Goal: Information Seeking & Learning: Learn about a topic

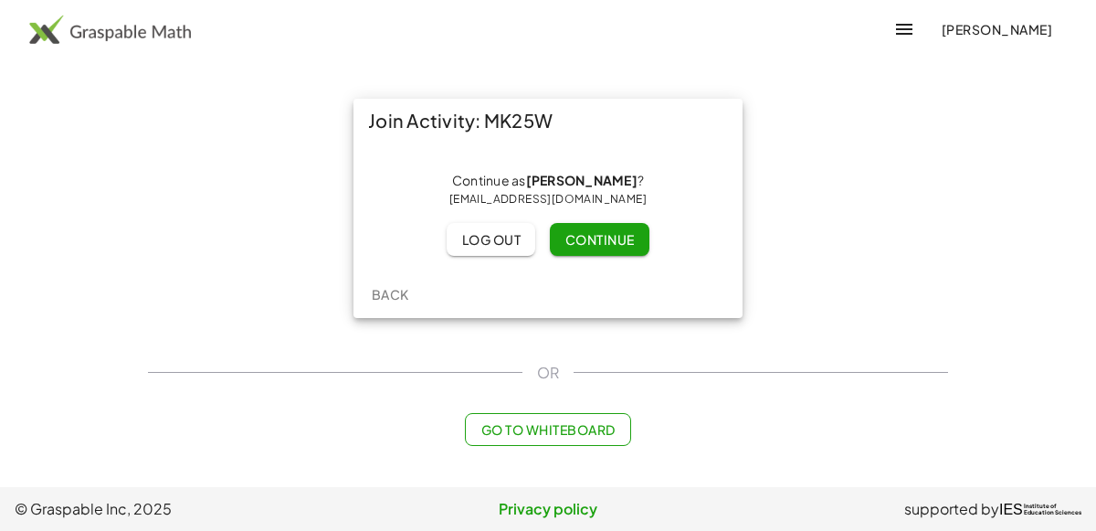
click at [571, 242] on span "Continue" at bounding box center [598, 239] width 69 height 16
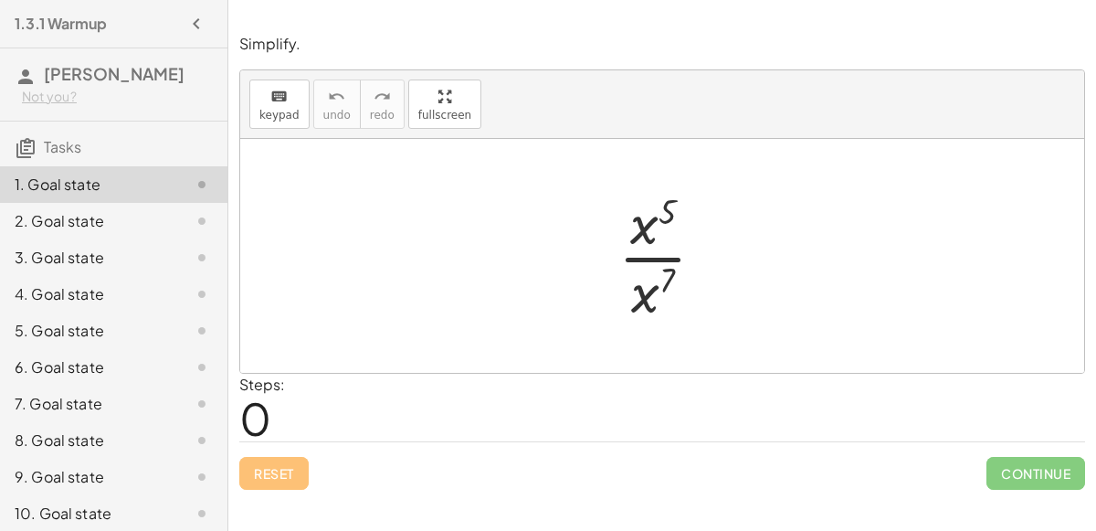
click at [645, 245] on div at bounding box center [669, 255] width 120 height 141
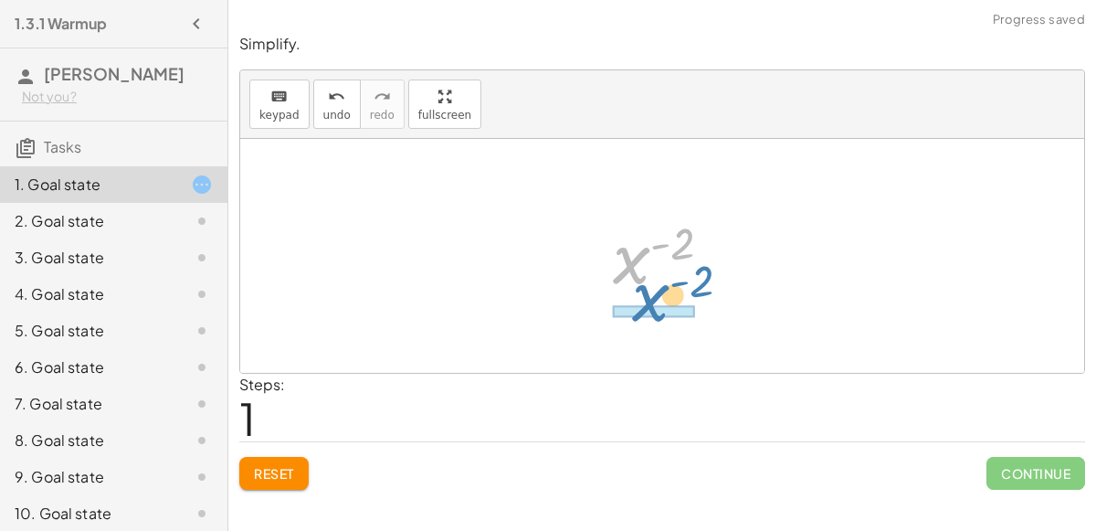
drag, startPoint x: 626, startPoint y: 254, endPoint x: 645, endPoint y: 291, distance: 42.1
click at [645, 291] on div at bounding box center [670, 256] width 132 height 90
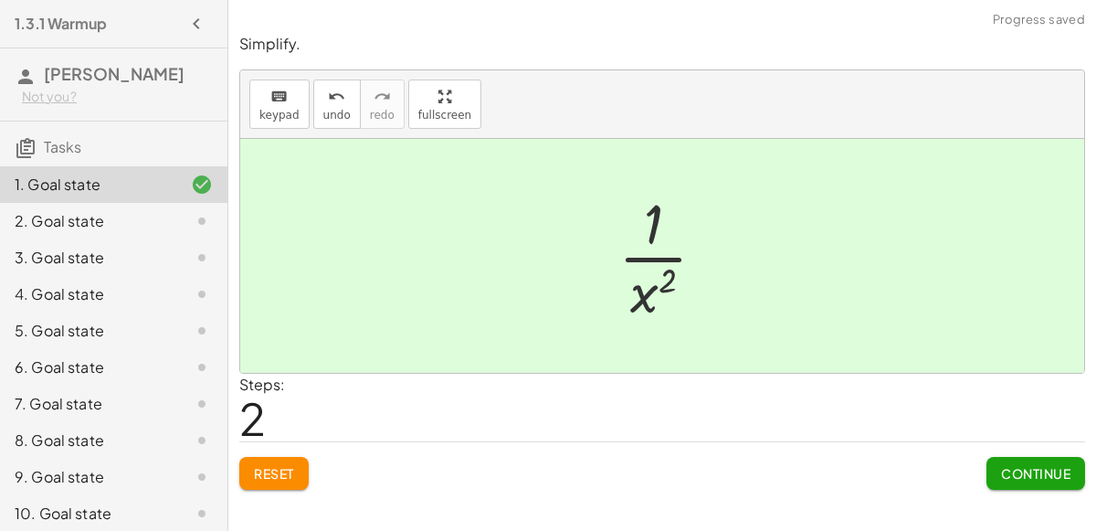
click at [974, 455] on div "Reset Continue" at bounding box center [662, 465] width 846 height 48
click at [1017, 482] on button "Continue" at bounding box center [1035, 473] width 99 height 33
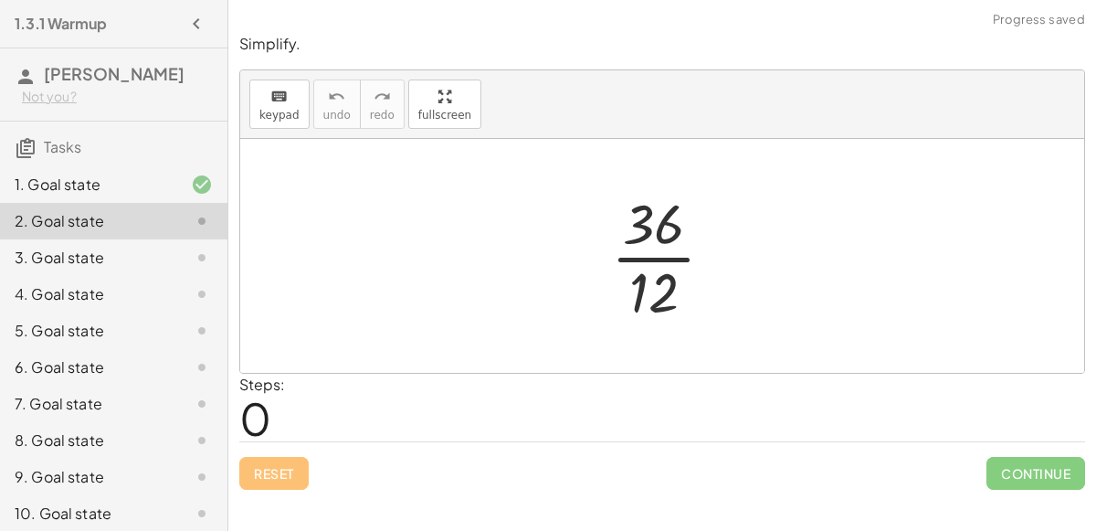
click at [635, 253] on div at bounding box center [670, 255] width 136 height 141
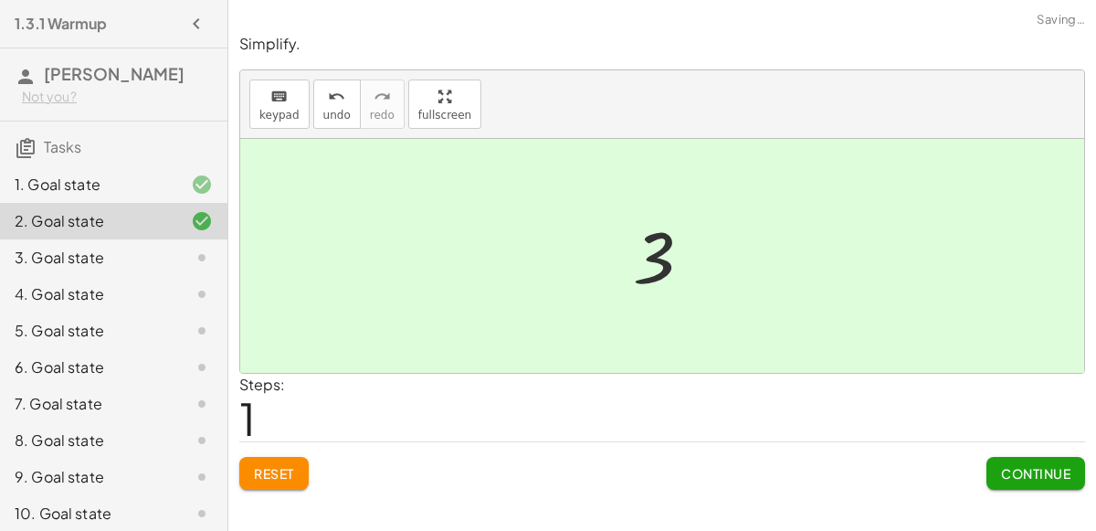
click at [1001, 470] on span "Continue" at bounding box center [1035, 473] width 69 height 16
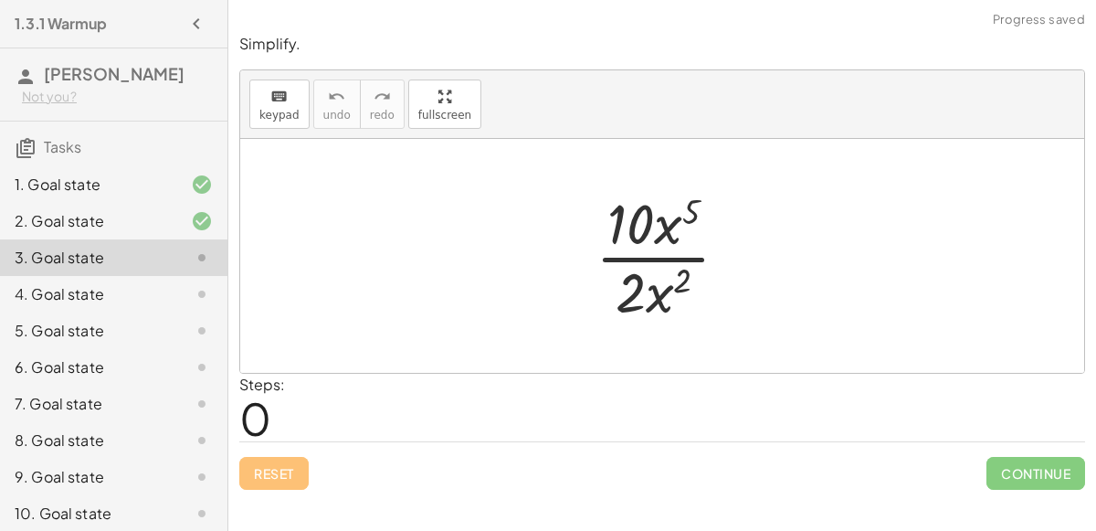
click at [635, 254] on div at bounding box center [669, 255] width 166 height 141
click at [668, 240] on div at bounding box center [669, 255] width 166 height 141
drag, startPoint x: 664, startPoint y: 234, endPoint x: 659, endPoint y: 293, distance: 59.5
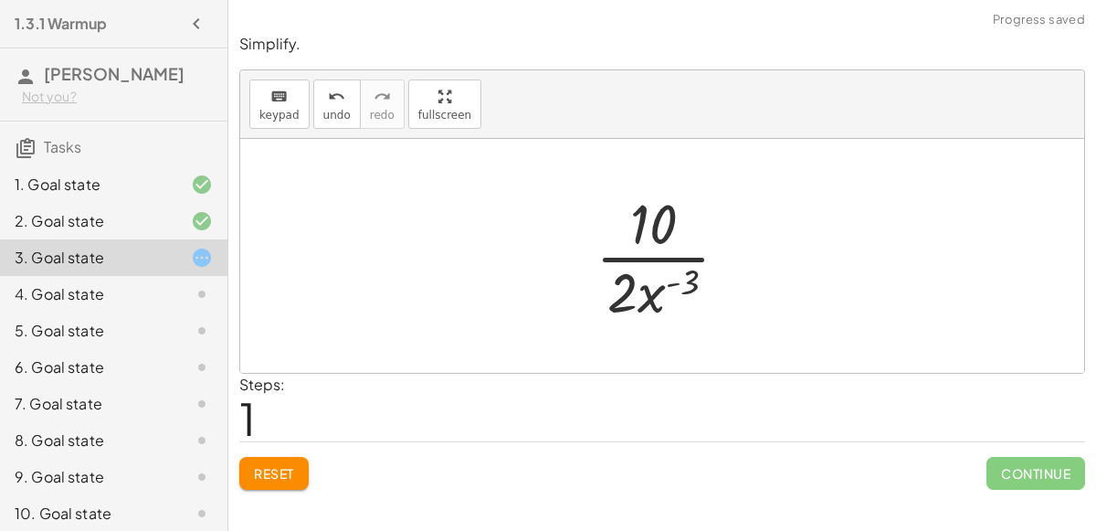
click at [648, 287] on div at bounding box center [669, 255] width 166 height 141
click at [681, 283] on div at bounding box center [669, 255] width 166 height 141
click at [648, 257] on div at bounding box center [669, 255] width 166 height 141
drag, startPoint x: 659, startPoint y: 227, endPoint x: 632, endPoint y: 315, distance: 91.8
click at [653, 232] on div at bounding box center [670, 255] width 136 height 141
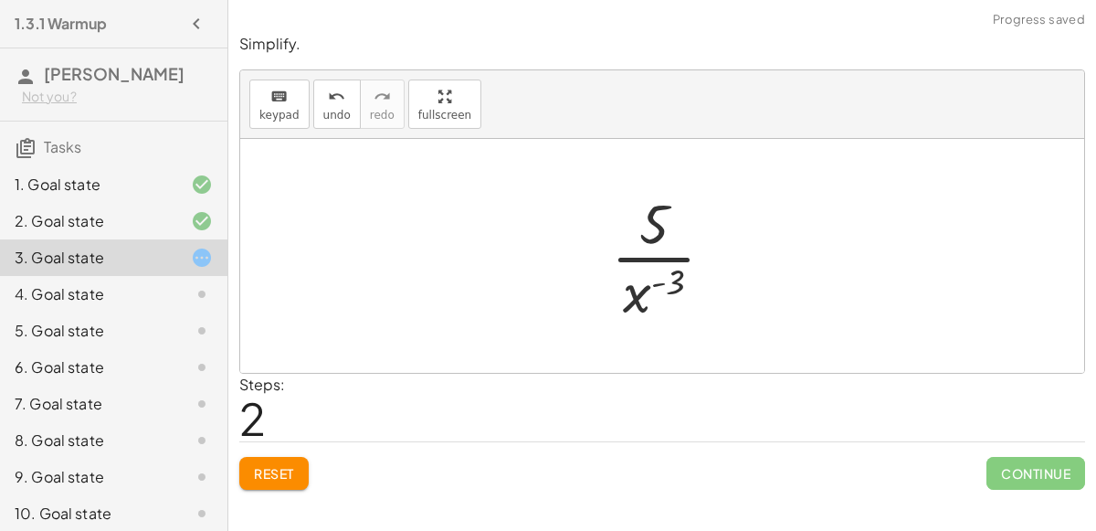
click at [647, 257] on div at bounding box center [670, 255] width 136 height 141
drag, startPoint x: 657, startPoint y: 228, endPoint x: 704, endPoint y: 289, distance: 77.4
click at [704, 289] on div at bounding box center [670, 255] width 136 height 141
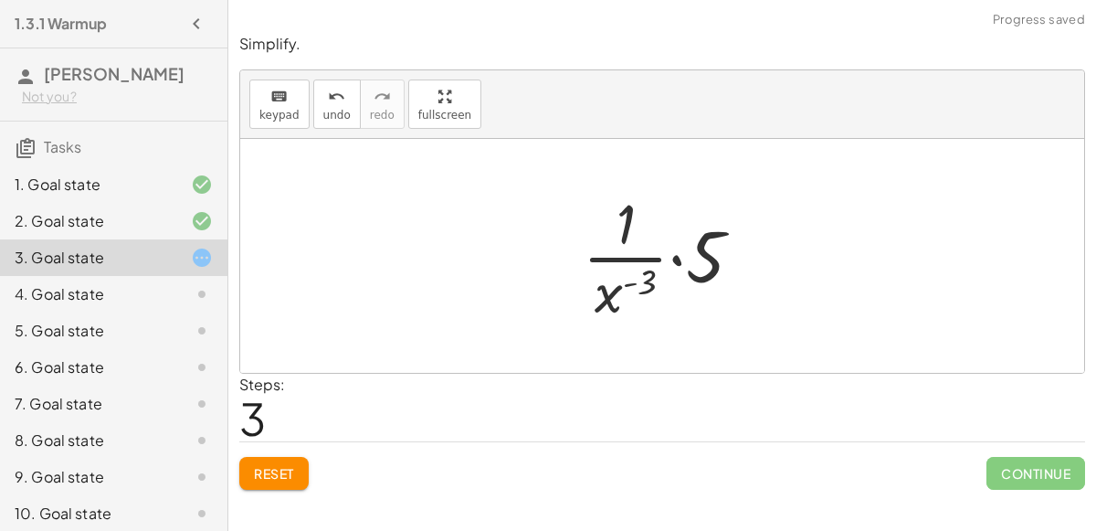
click at [704, 289] on div at bounding box center [669, 255] width 193 height 141
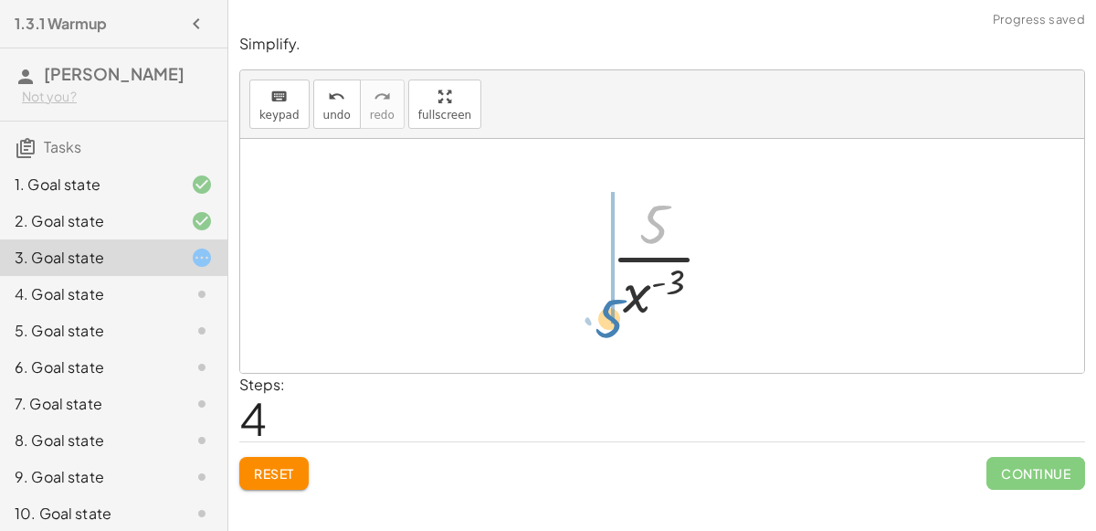
drag, startPoint x: 647, startPoint y: 227, endPoint x: 605, endPoint y: 321, distance: 103.0
click at [605, 321] on div at bounding box center [670, 255] width 136 height 141
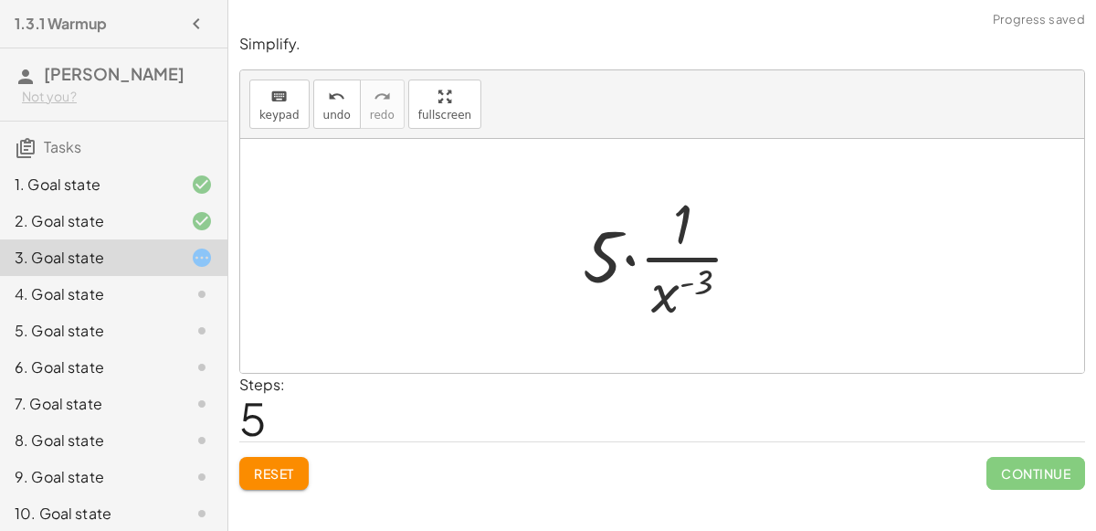
click at [628, 253] on div at bounding box center [669, 255] width 193 height 141
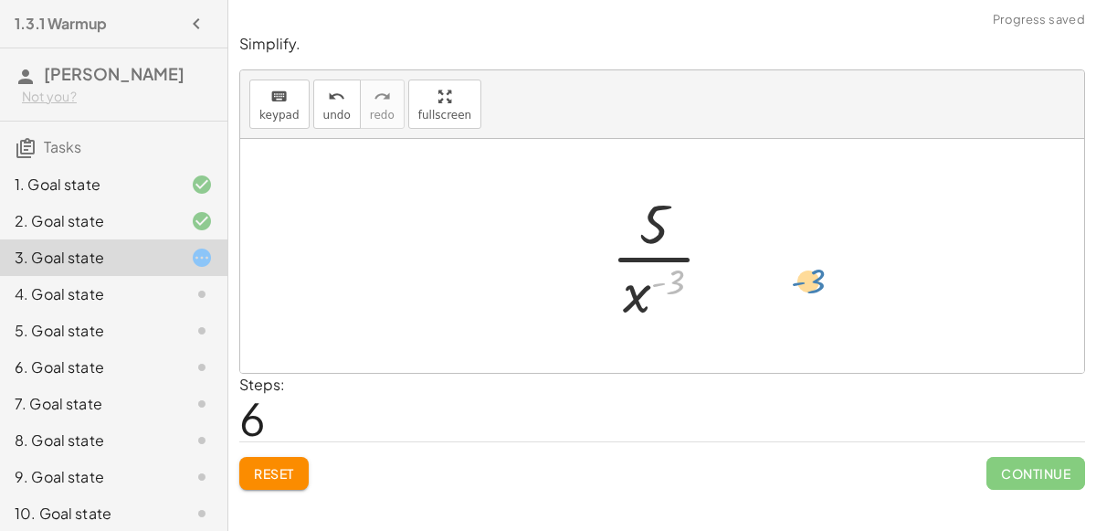
drag, startPoint x: 667, startPoint y: 268, endPoint x: 816, endPoint y: 264, distance: 149.8
click at [816, 264] on div "· 10 · x 5 · 2 · x 2 · 10 · 2 · x ( + 2 − 5 ) · 10 · 2 · x ( - 3 ) · 5 · 2 · 2 …" at bounding box center [662, 256] width 844 height 234
click at [281, 453] on div "Reset Continue" at bounding box center [662, 465] width 846 height 48
click at [277, 476] on span "Reset" at bounding box center [274, 473] width 40 height 16
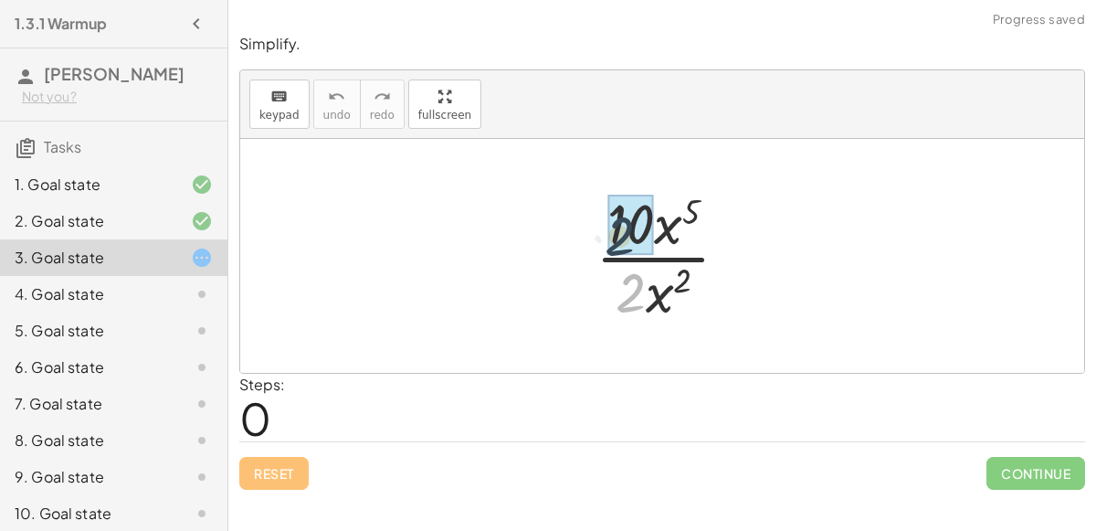
drag, startPoint x: 635, startPoint y: 293, endPoint x: 624, endPoint y: 234, distance: 60.4
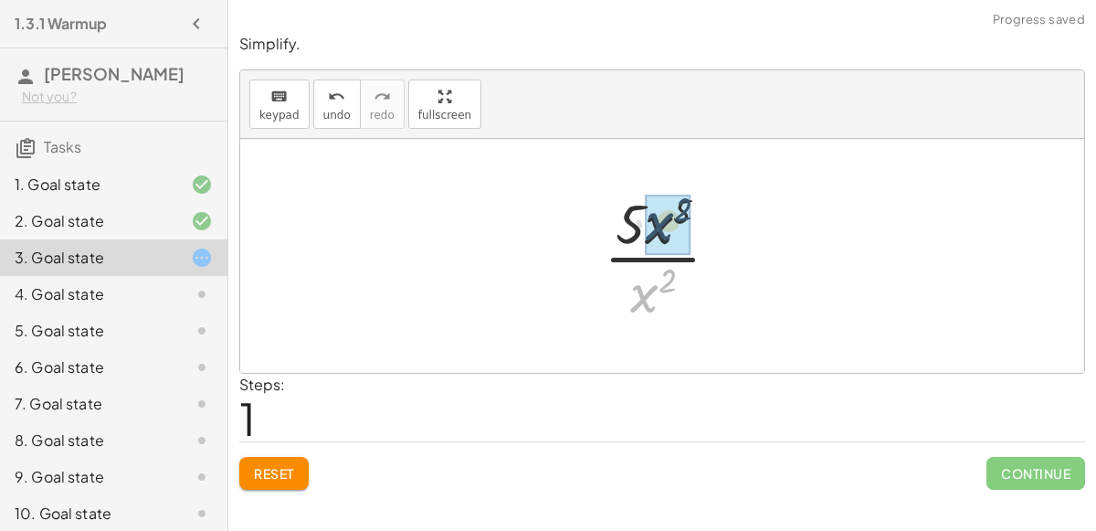
drag, startPoint x: 643, startPoint y: 291, endPoint x: 658, endPoint y: 219, distance: 73.8
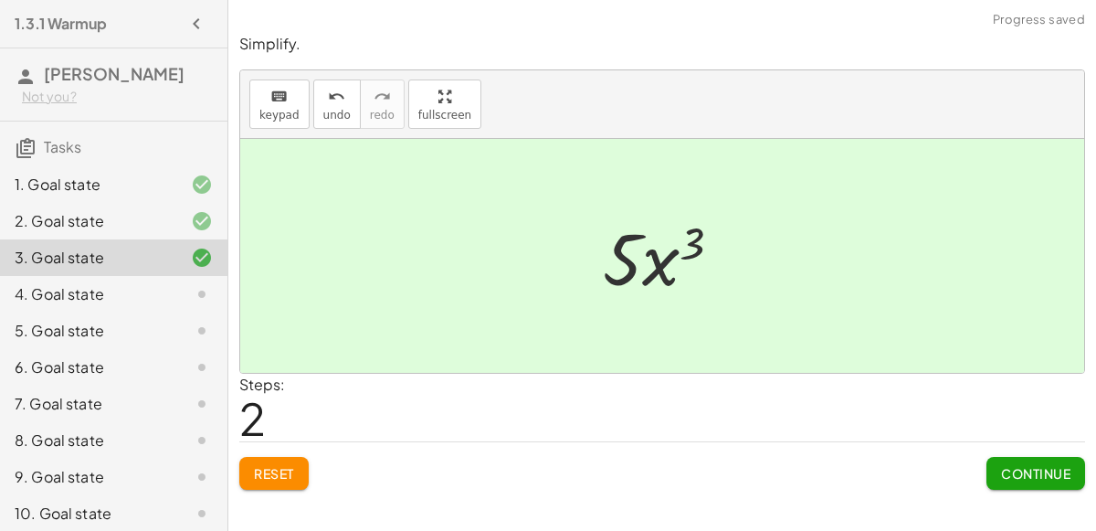
click at [1020, 475] on span "Continue" at bounding box center [1035, 473] width 69 height 16
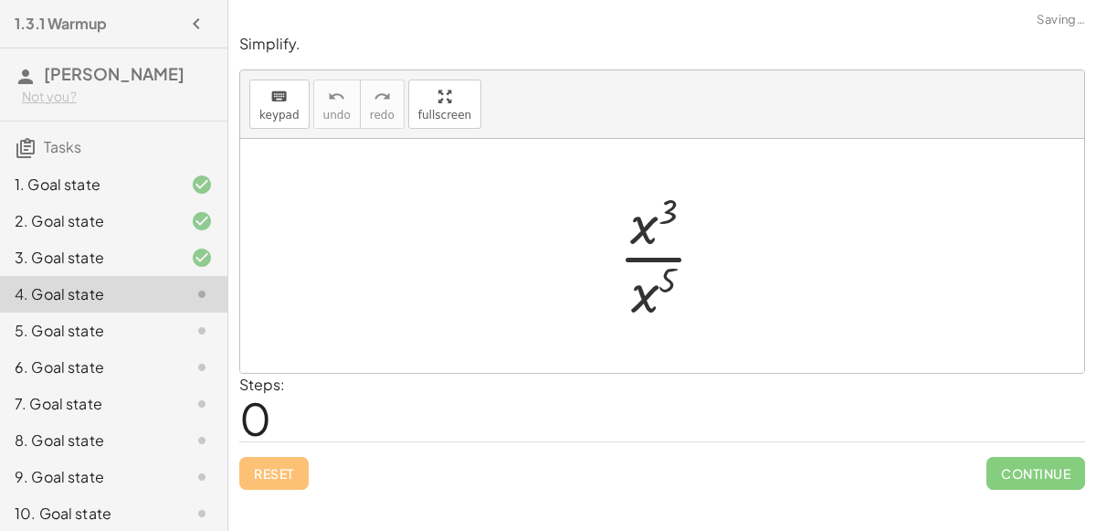
click at [646, 251] on div at bounding box center [669, 255] width 121 height 141
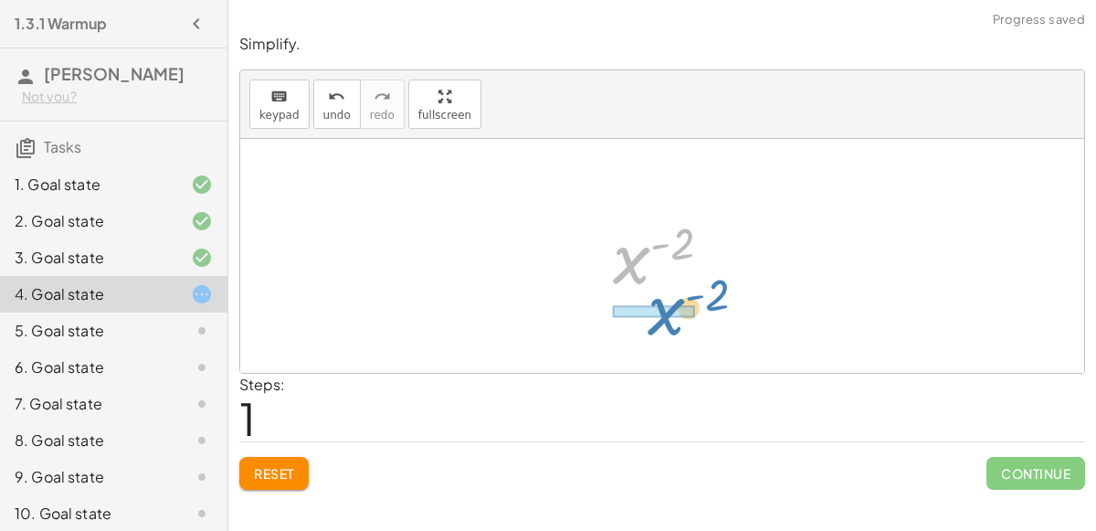
drag, startPoint x: 627, startPoint y: 262, endPoint x: 662, endPoint y: 315, distance: 63.3
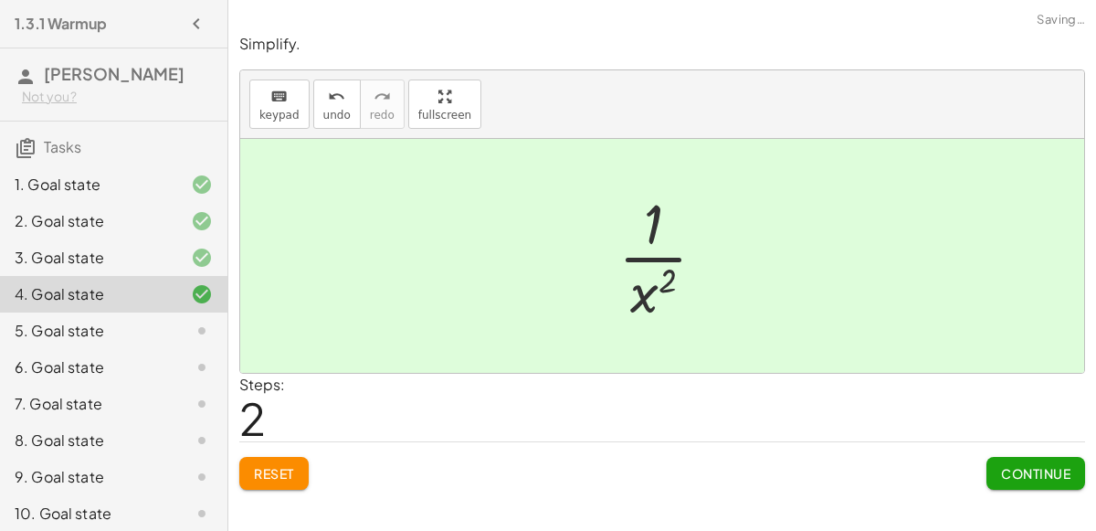
click at [1001, 474] on span "Continue" at bounding box center [1035, 473] width 69 height 16
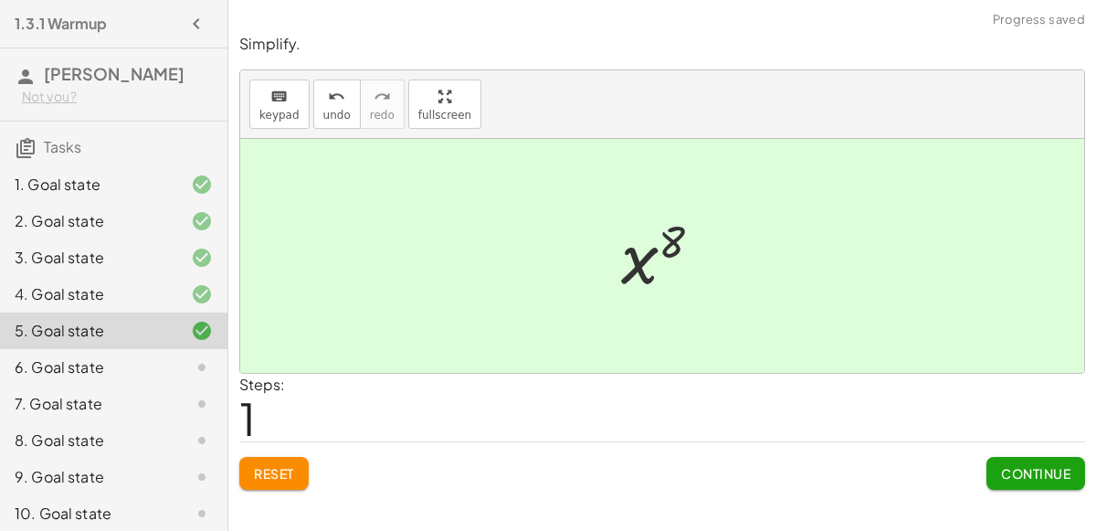
click at [1048, 477] on span "Continue" at bounding box center [1035, 473] width 69 height 16
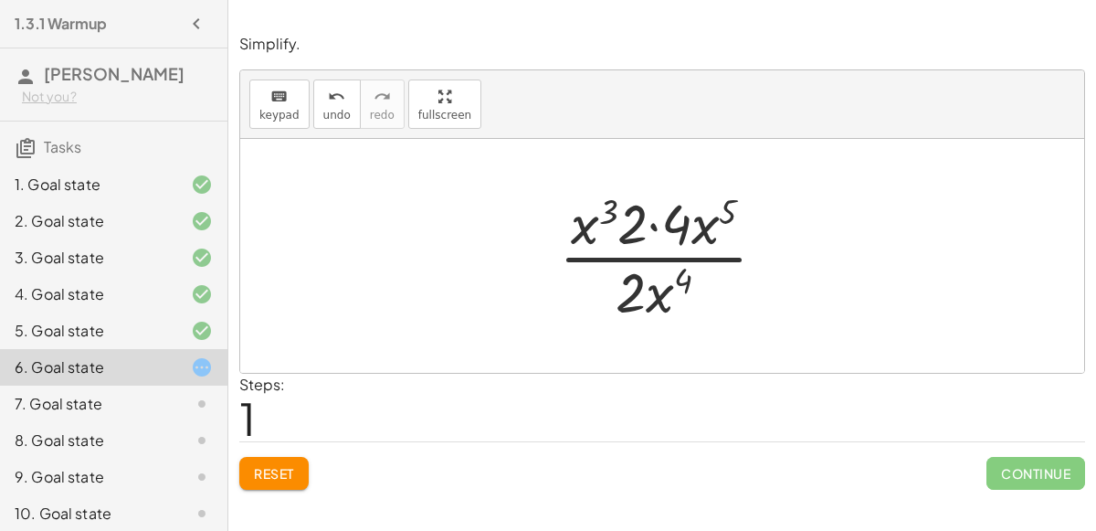
click at [652, 229] on div at bounding box center [670, 255] width 240 height 141
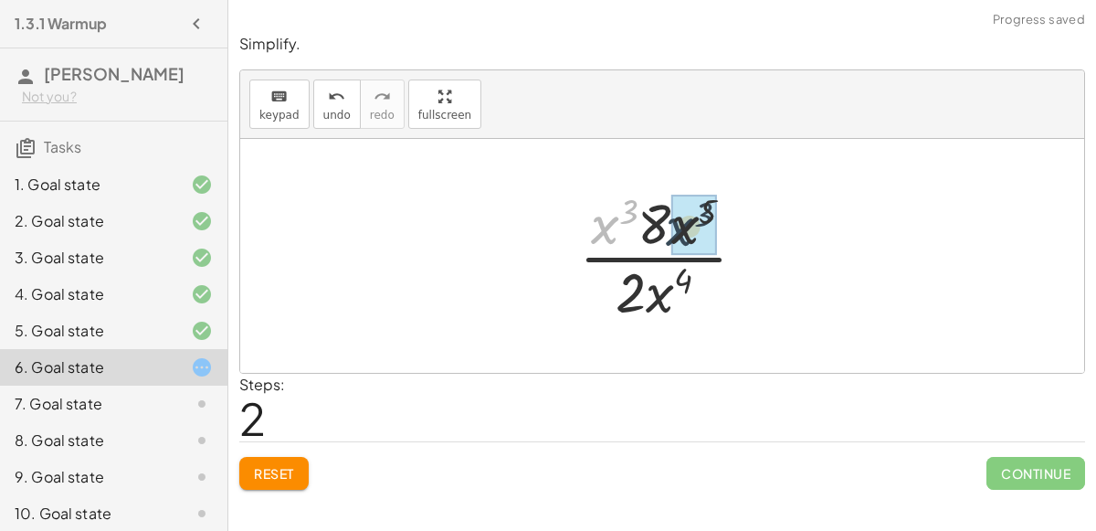
drag, startPoint x: 605, startPoint y: 230, endPoint x: 689, endPoint y: 233, distance: 83.1
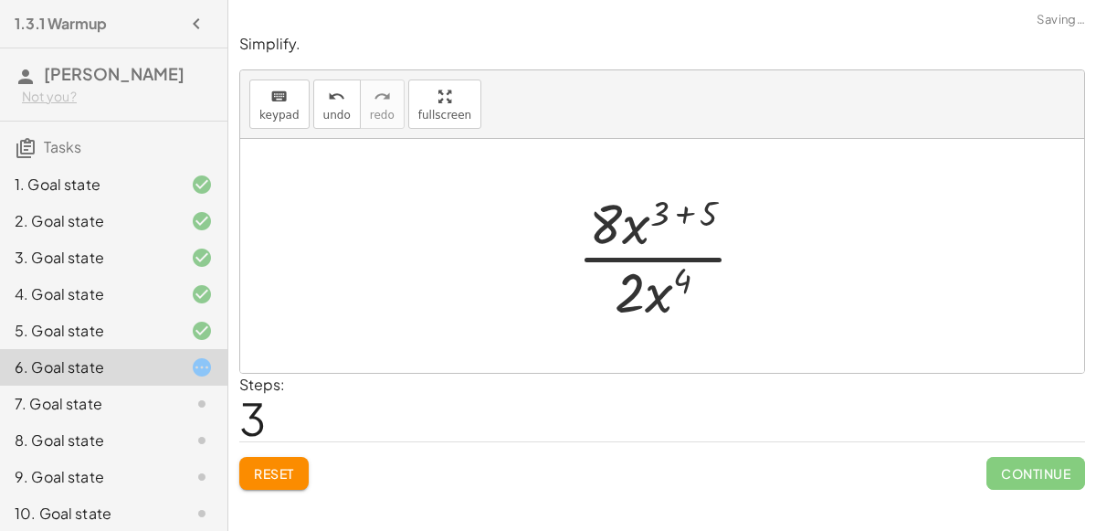
click at [678, 207] on div at bounding box center [669, 255] width 202 height 141
click at [650, 253] on div at bounding box center [669, 255] width 155 height 141
click at [648, 255] on div at bounding box center [669, 255] width 155 height 141
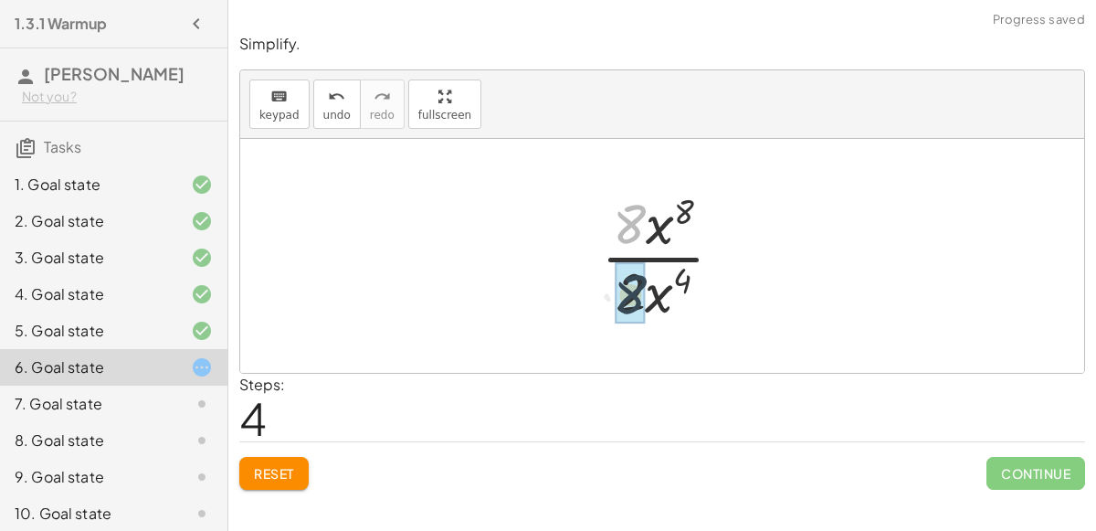
drag, startPoint x: 637, startPoint y: 221, endPoint x: 638, endPoint y: 293, distance: 72.1
click at [646, 258] on div at bounding box center [670, 255] width 153 height 141
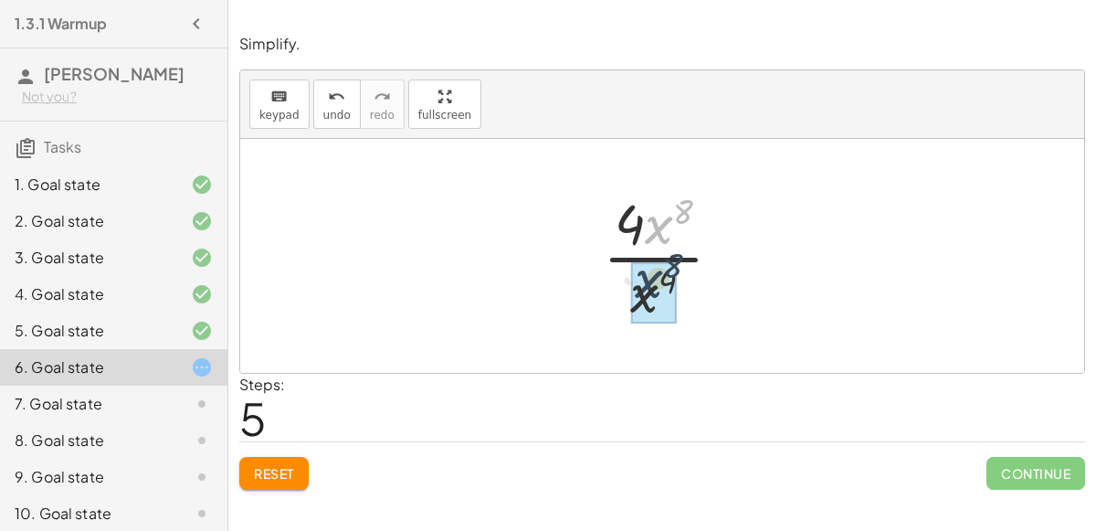
drag, startPoint x: 655, startPoint y: 226, endPoint x: 647, endPoint y: 293, distance: 68.0
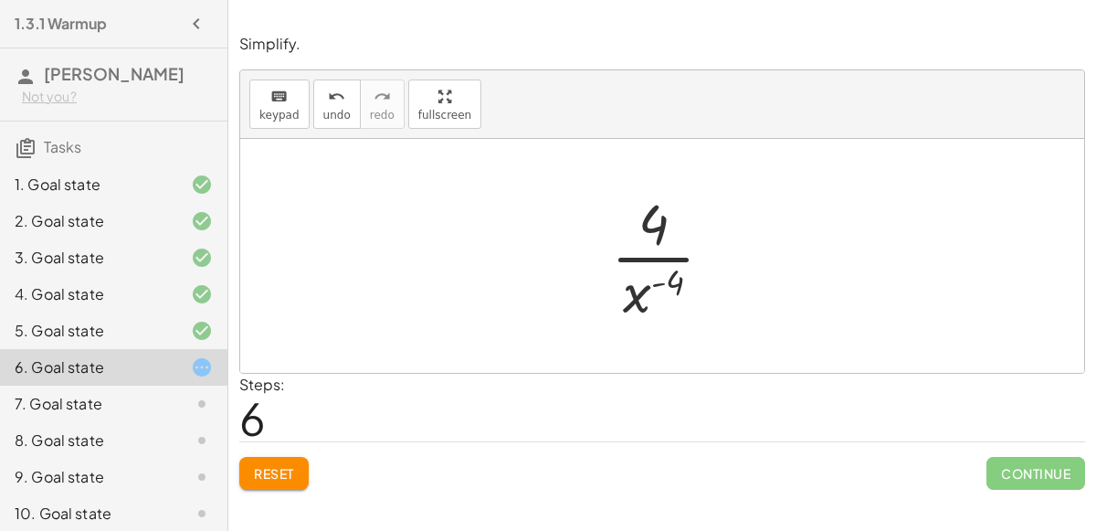
click at [636, 254] on div at bounding box center [669, 255] width 135 height 141
drag, startPoint x: 631, startPoint y: 301, endPoint x: 656, endPoint y: 220, distance: 84.9
click at [656, 220] on div at bounding box center [669, 255] width 135 height 141
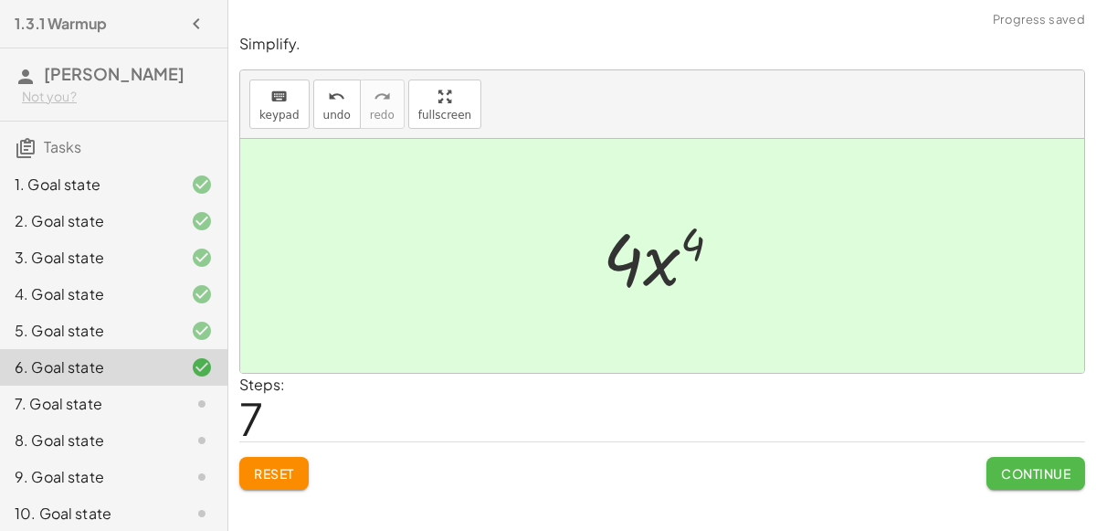
click at [1006, 471] on span "Continue" at bounding box center [1035, 473] width 69 height 16
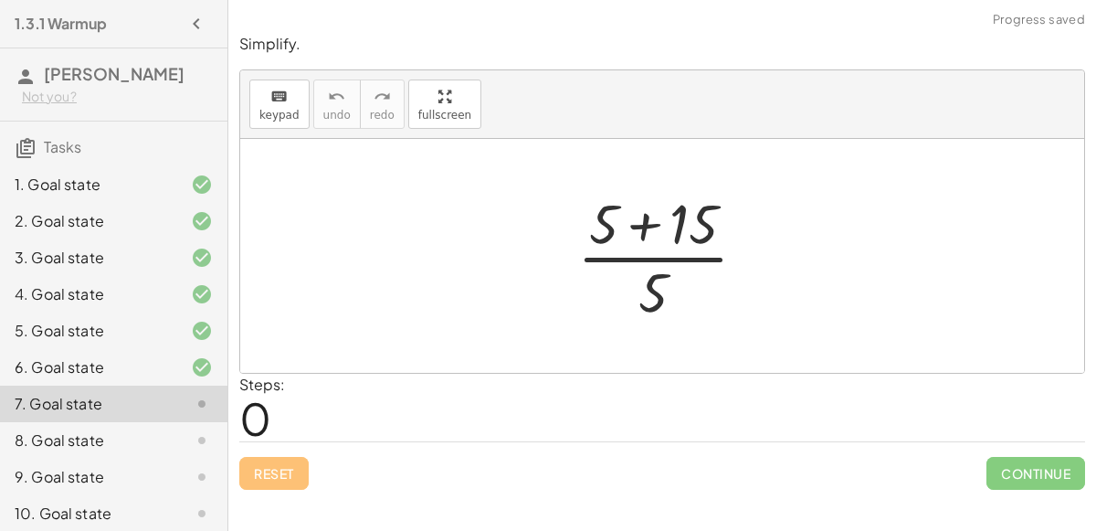
click at [645, 231] on div at bounding box center [669, 255] width 203 height 141
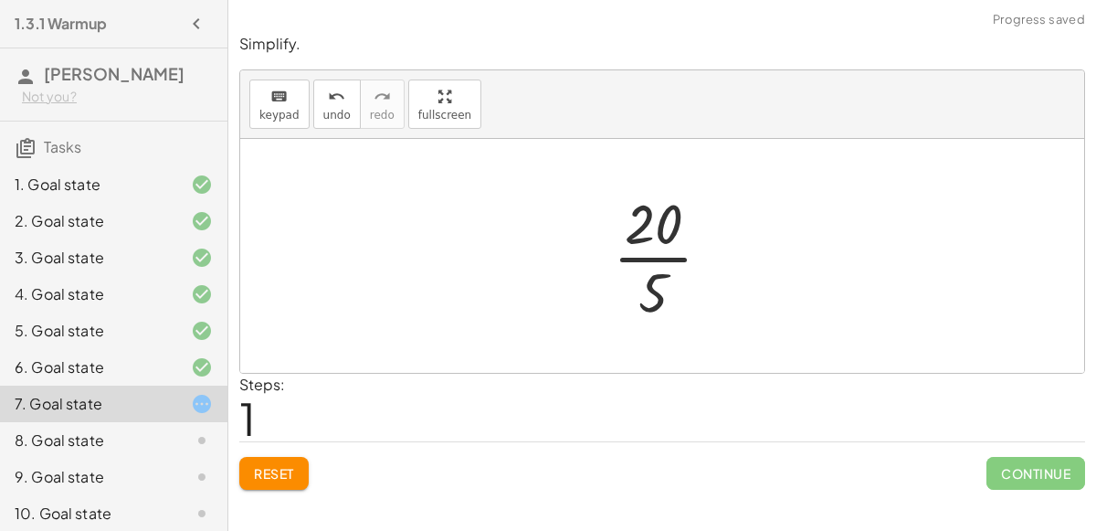
click at [657, 259] on div at bounding box center [669, 255] width 131 height 141
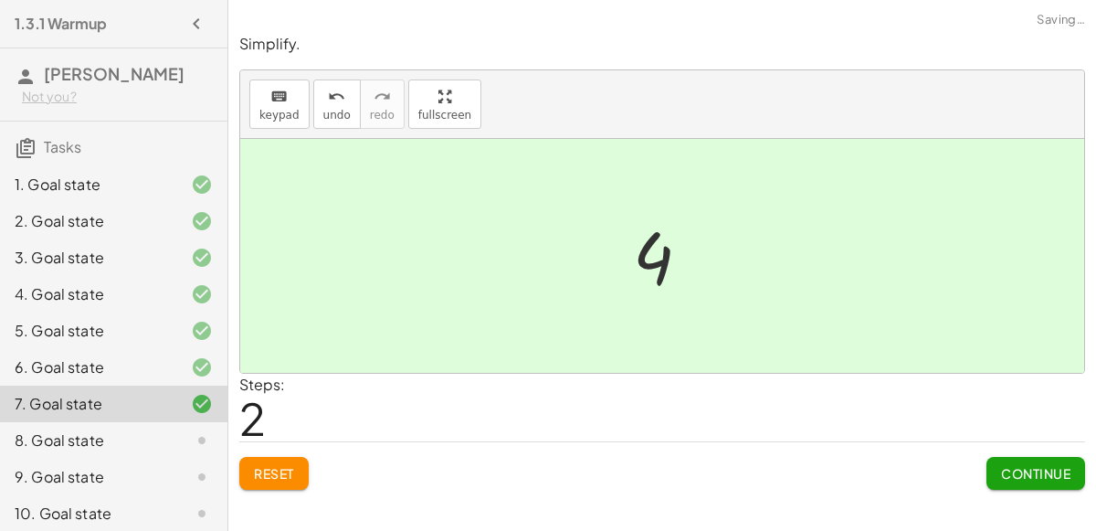
click at [1060, 472] on span "Continue" at bounding box center [1035, 473] width 69 height 16
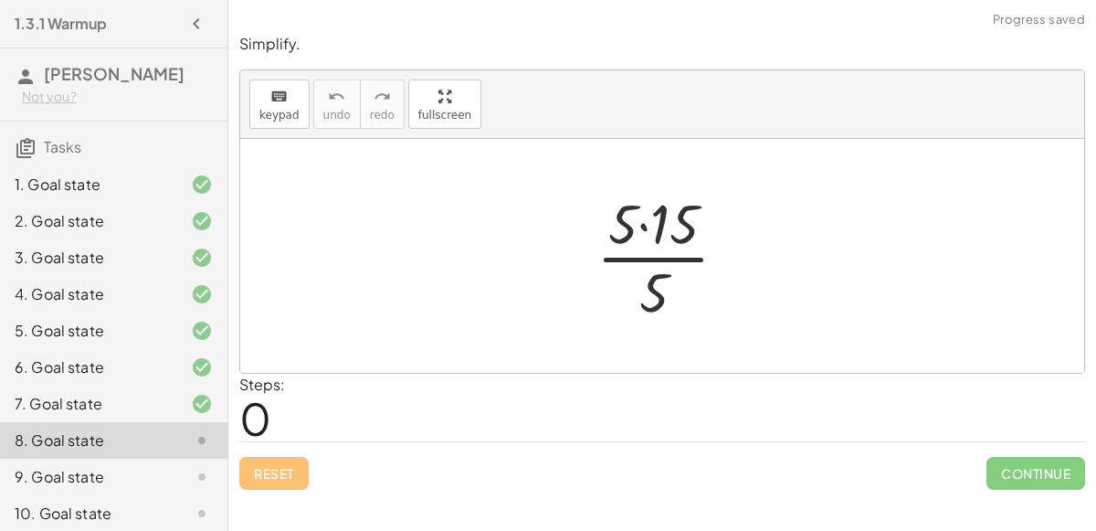
click at [647, 230] on div at bounding box center [669, 255] width 164 height 141
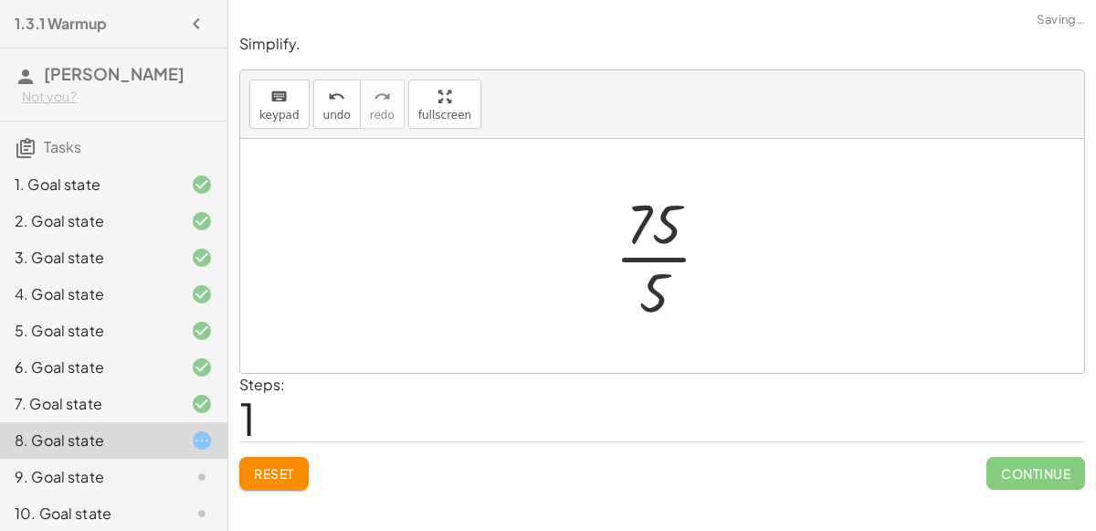
click at [648, 257] on div at bounding box center [669, 255] width 129 height 141
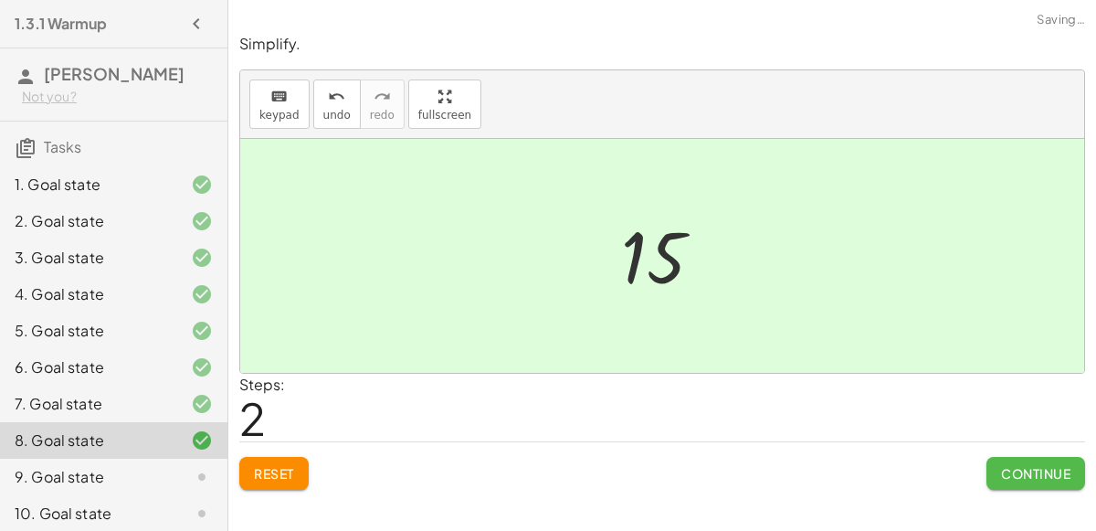
click at [1013, 465] on span "Continue" at bounding box center [1035, 473] width 69 height 16
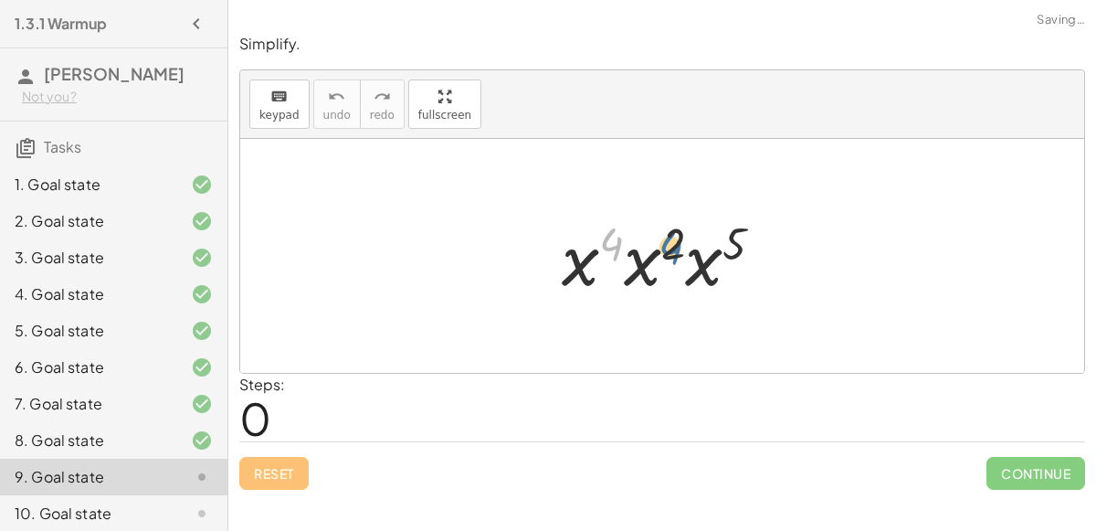
drag, startPoint x: 611, startPoint y: 242, endPoint x: 674, endPoint y: 245, distance: 63.1
click at [674, 245] on div at bounding box center [669, 256] width 235 height 94
click at [632, 264] on div at bounding box center [669, 256] width 235 height 94
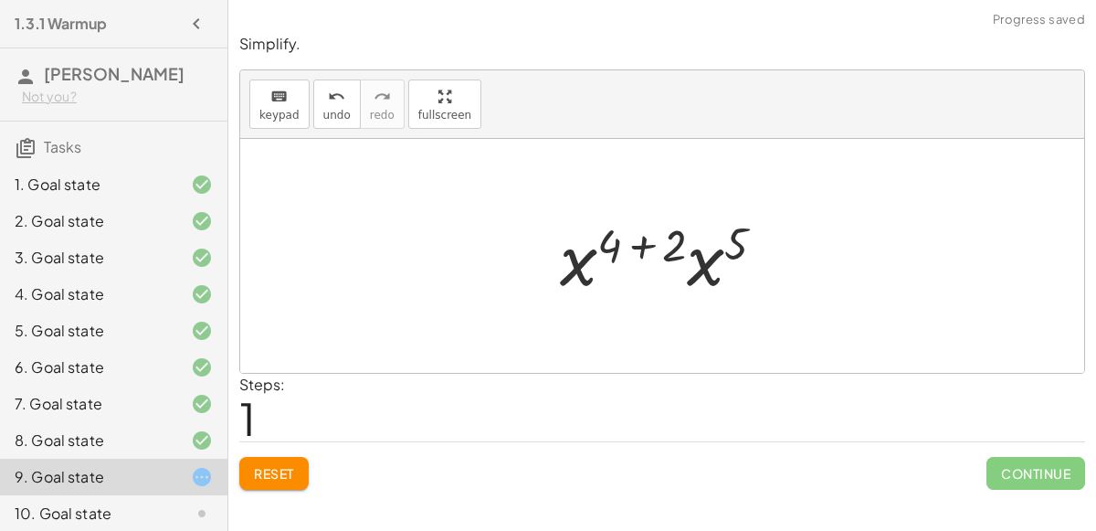
click at [701, 262] on div at bounding box center [670, 256] width 238 height 94
click at [638, 243] on div at bounding box center [669, 256] width 241 height 90
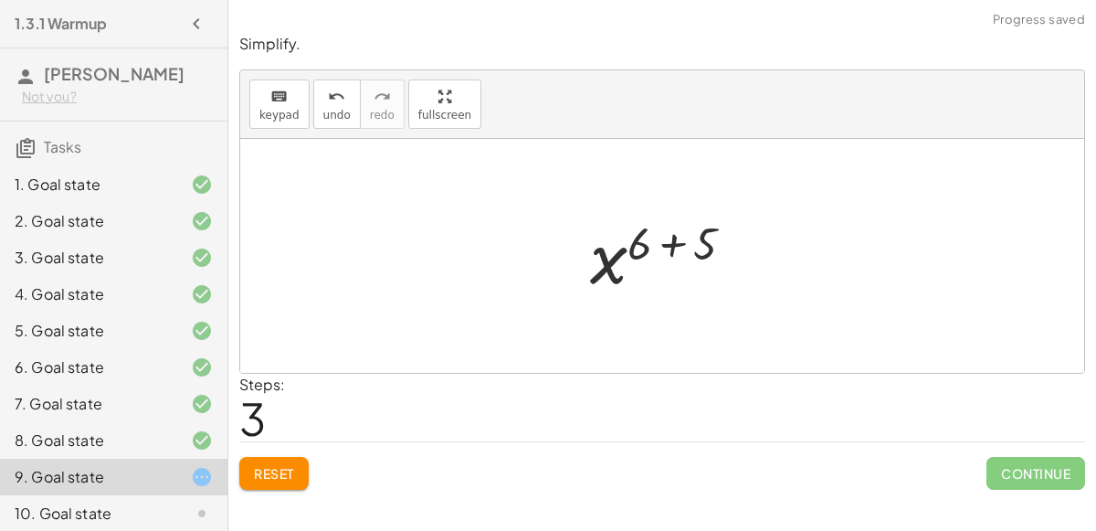
click at [671, 242] on div at bounding box center [669, 256] width 176 height 90
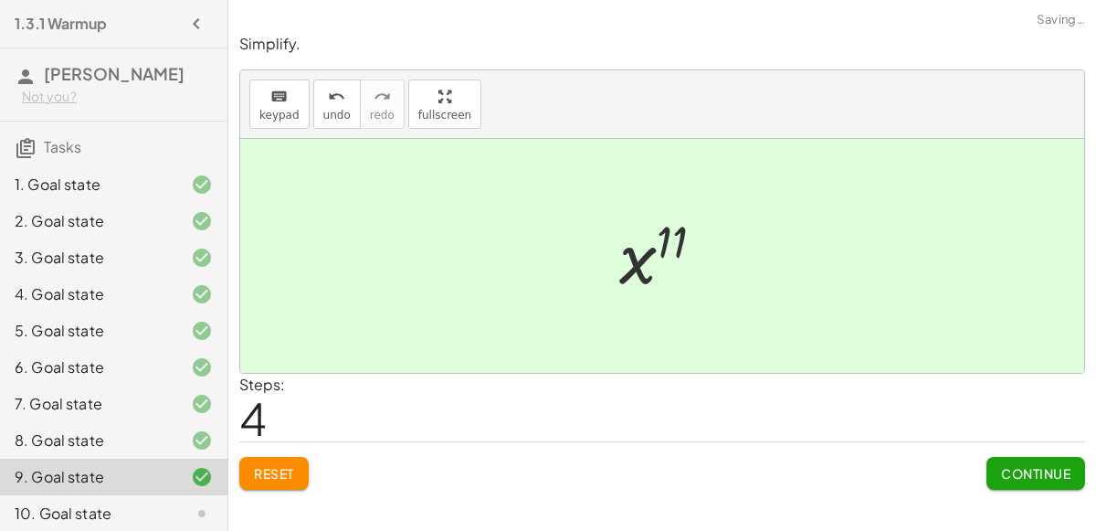
click at [1026, 465] on span "Continue" at bounding box center [1035, 473] width 69 height 16
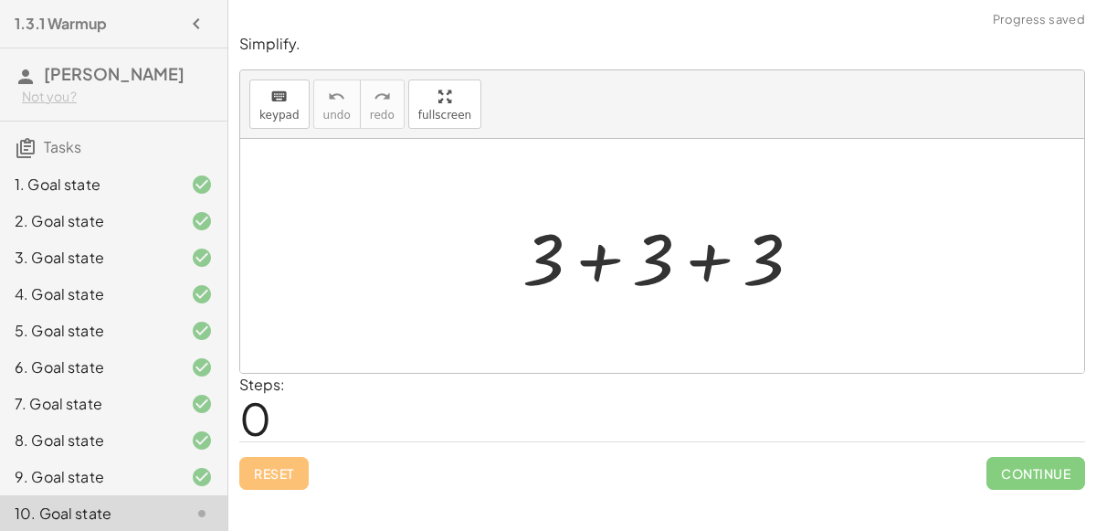
click at [602, 266] on div at bounding box center [668, 256] width 311 height 94
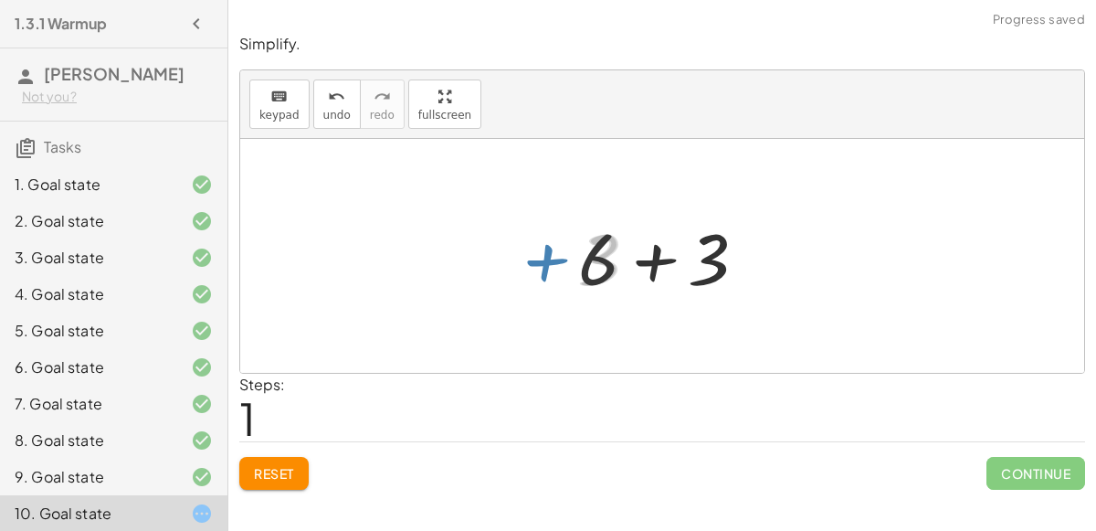
click at [669, 249] on div at bounding box center [669, 256] width 201 height 94
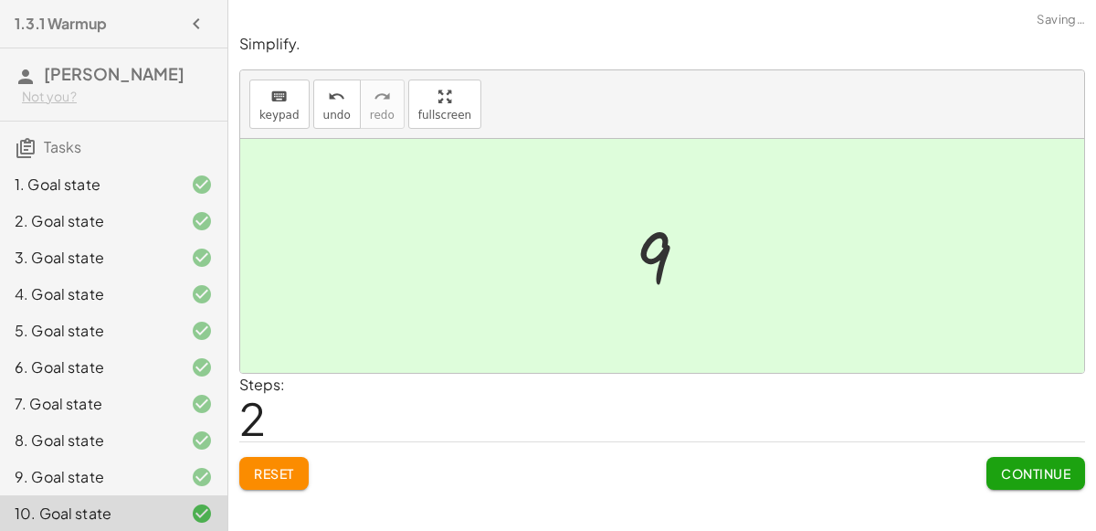
click at [1014, 472] on span "Continue" at bounding box center [1035, 473] width 69 height 16
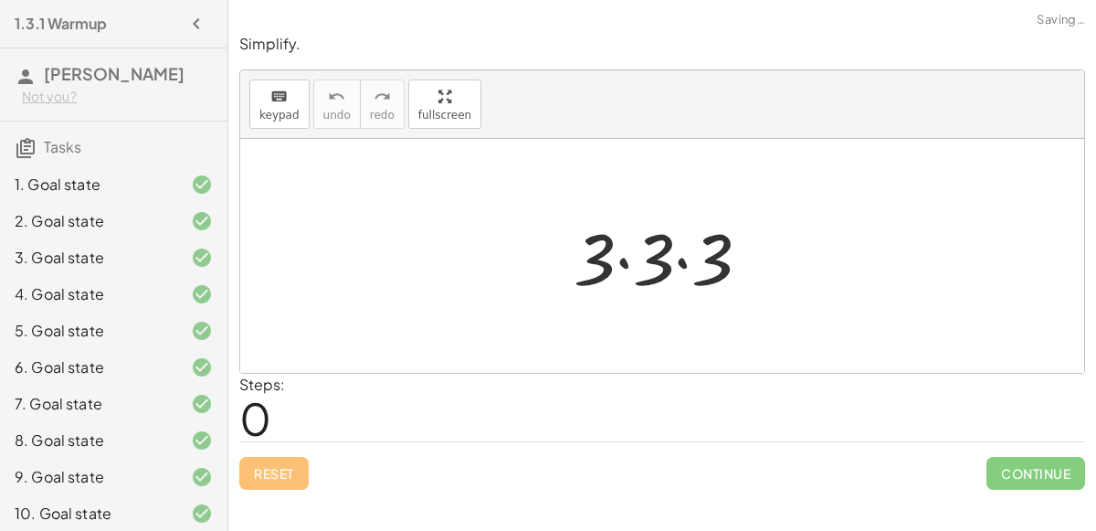
click at [613, 269] on div at bounding box center [669, 256] width 210 height 94
click at [674, 263] on div at bounding box center [669, 256] width 210 height 94
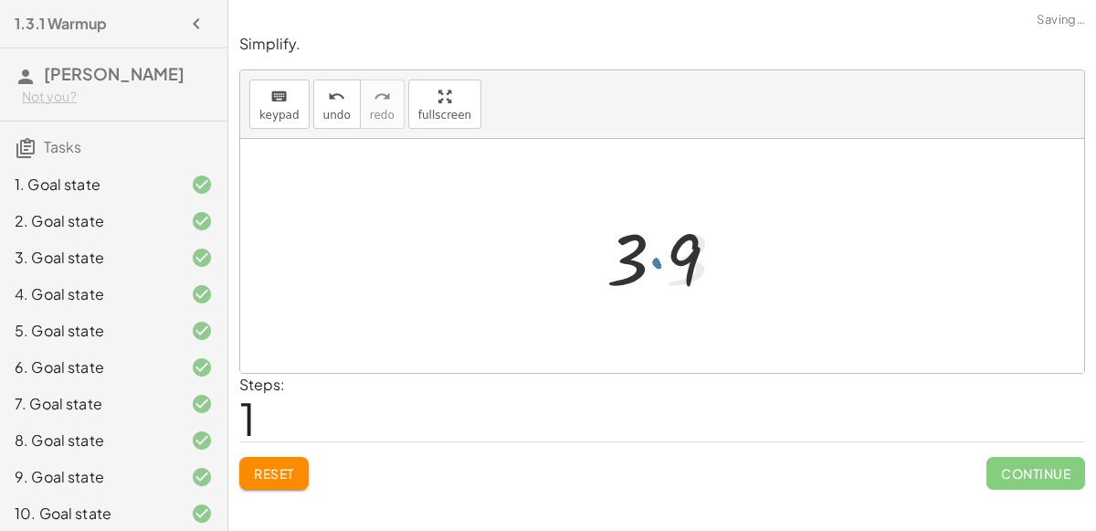
click at [645, 258] on div at bounding box center [669, 256] width 145 height 94
click at [658, 258] on div at bounding box center [669, 256] width 145 height 94
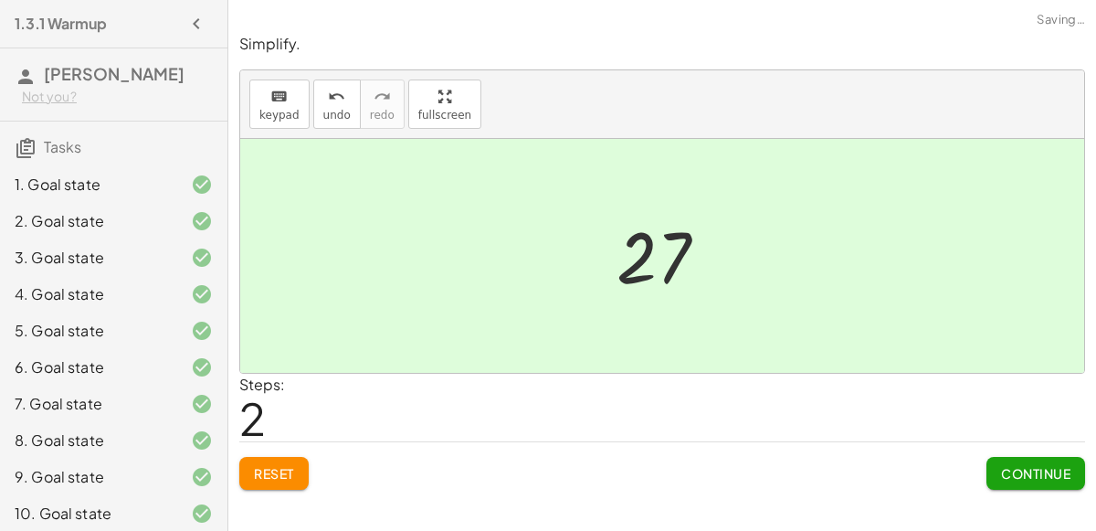
click at [1036, 479] on button "Continue" at bounding box center [1035, 473] width 99 height 33
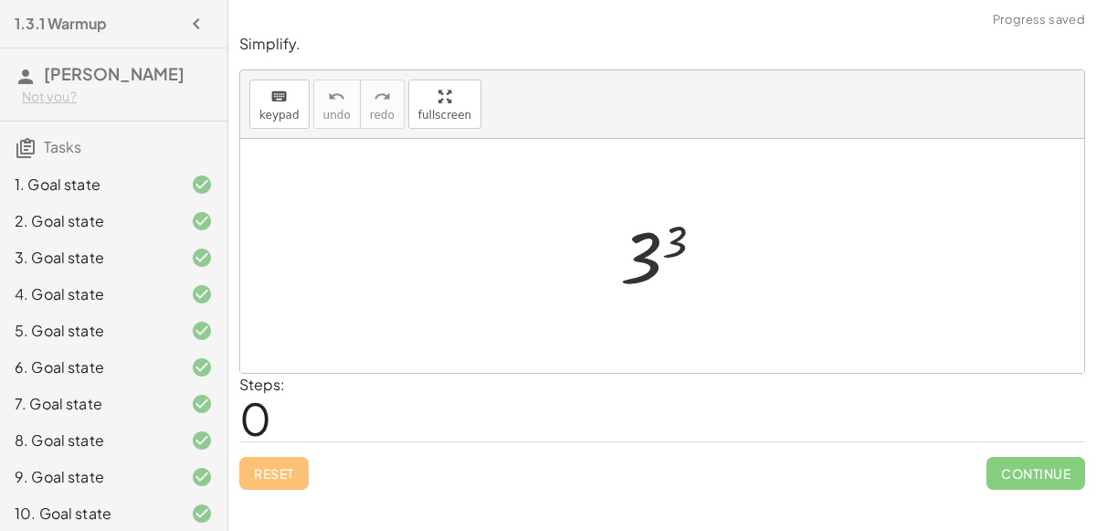
click at [653, 265] on div at bounding box center [669, 256] width 117 height 90
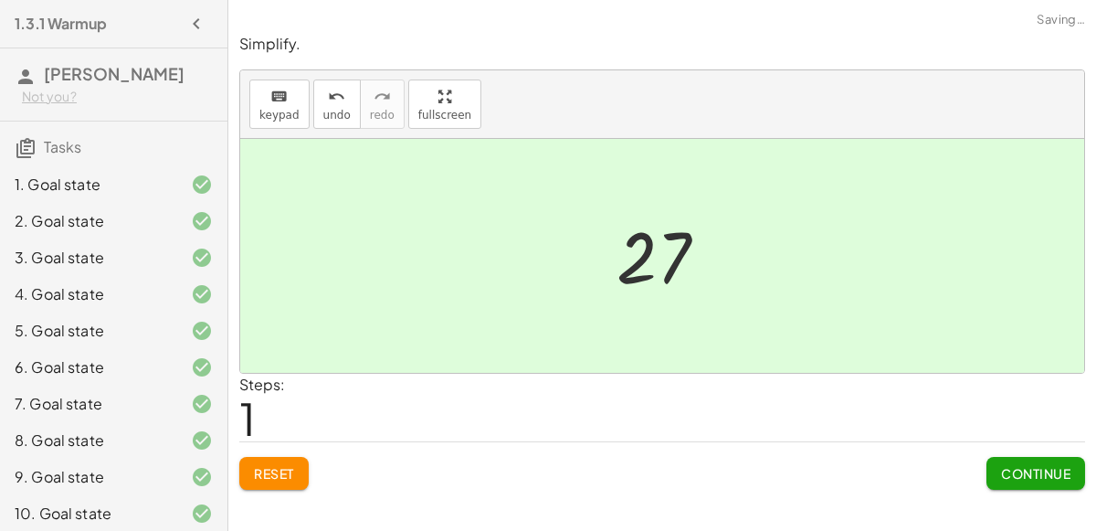
click at [991, 462] on button "Continue" at bounding box center [1035, 473] width 99 height 33
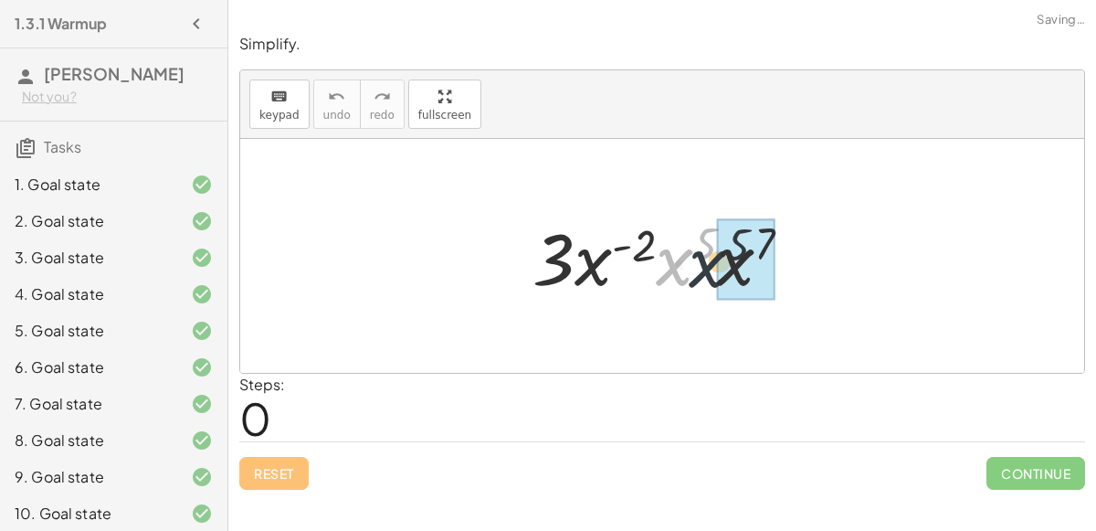
drag, startPoint x: 686, startPoint y: 266, endPoint x: 733, endPoint y: 268, distance: 47.5
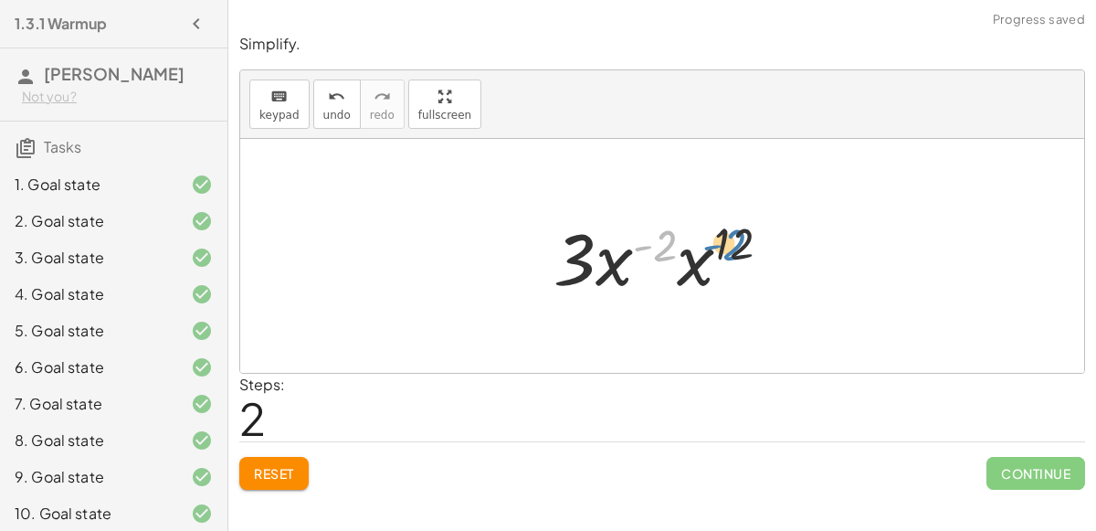
drag, startPoint x: 665, startPoint y: 244, endPoint x: 723, endPoint y: 242, distance: 58.5
click at [723, 242] on div at bounding box center [669, 256] width 250 height 94
click at [605, 263] on div at bounding box center [669, 256] width 250 height 94
drag, startPoint x: 574, startPoint y: 258, endPoint x: 713, endPoint y: 260, distance: 138.8
click at [713, 260] on div at bounding box center [669, 256] width 250 height 94
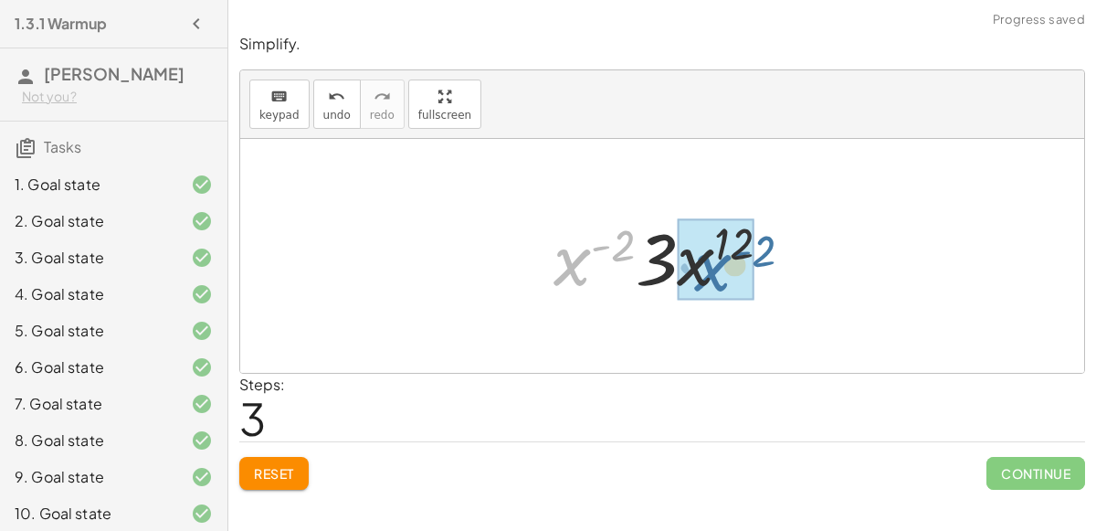
drag, startPoint x: 570, startPoint y: 264, endPoint x: 711, endPoint y: 269, distance: 141.6
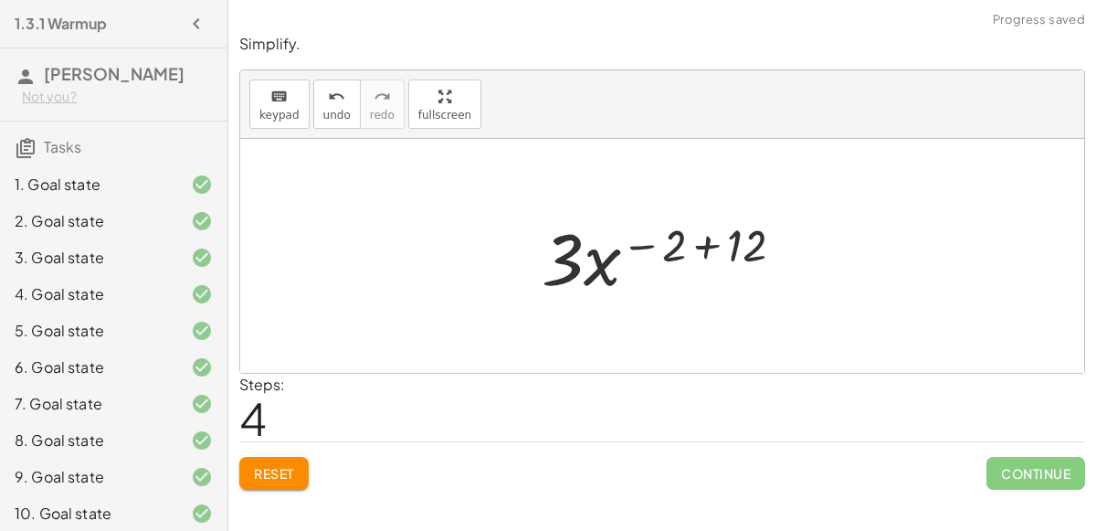
click at [707, 244] on div at bounding box center [669, 256] width 275 height 94
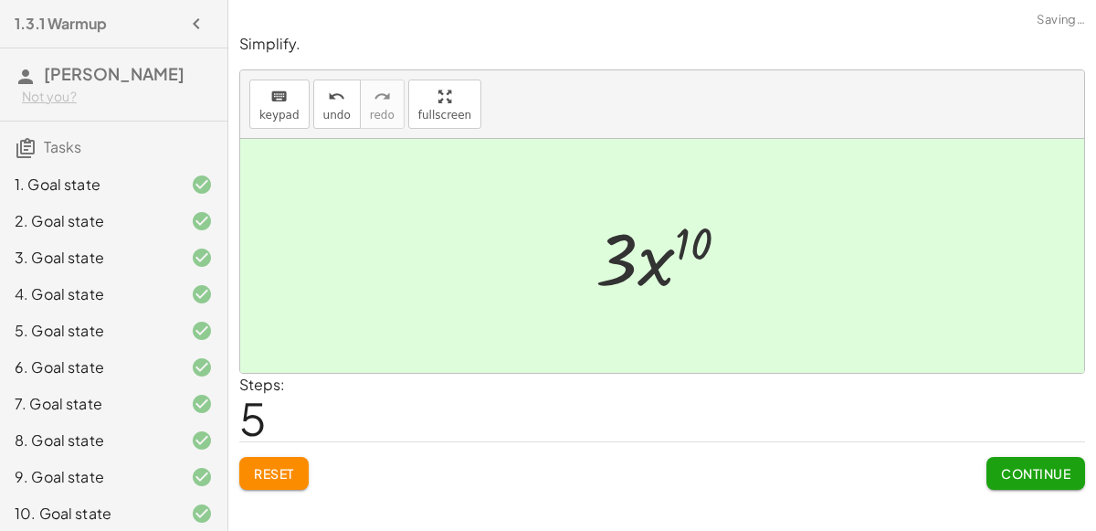
click at [1013, 475] on span "Continue" at bounding box center [1035, 473] width 69 height 16
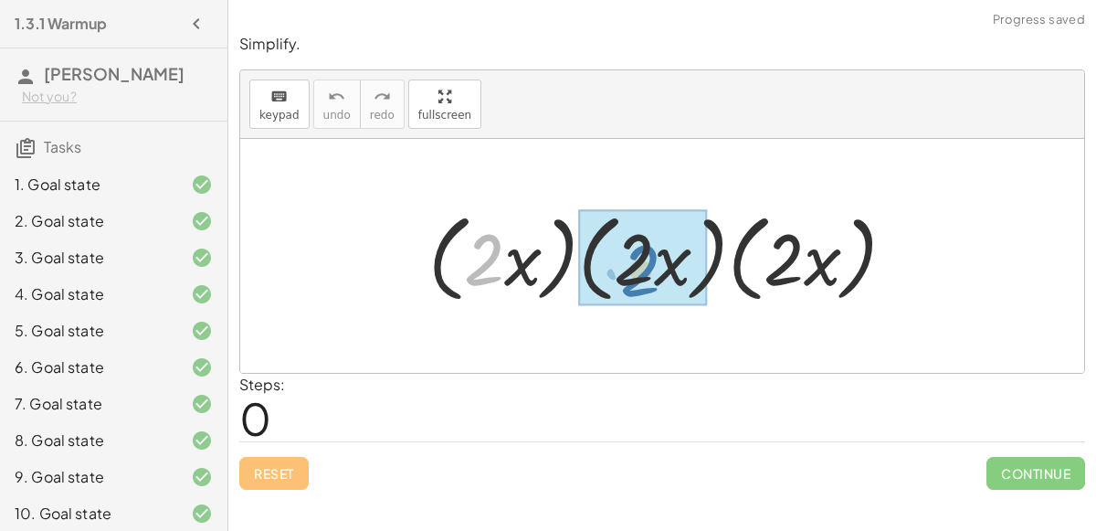
drag, startPoint x: 499, startPoint y: 251, endPoint x: 657, endPoint y: 262, distance: 158.4
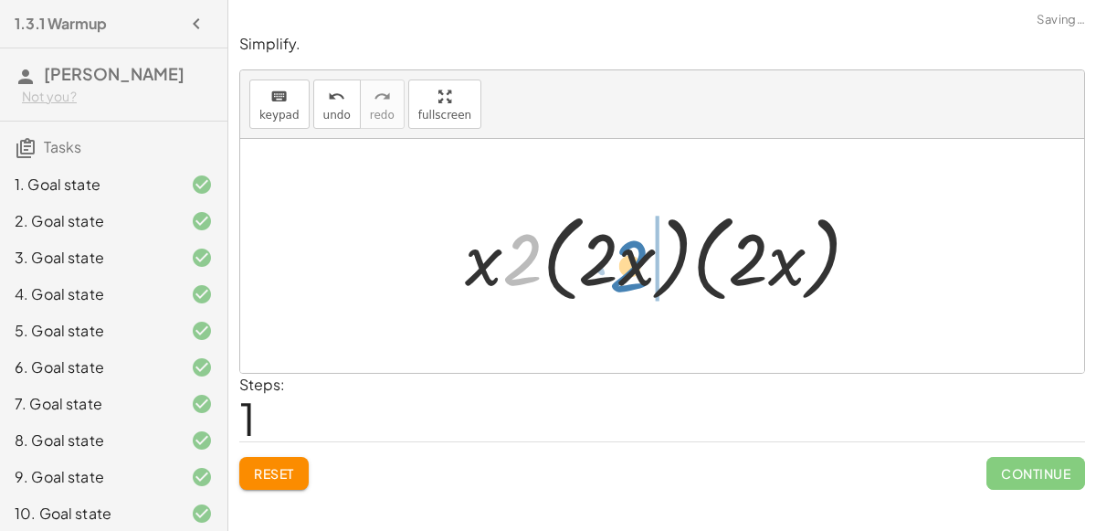
drag, startPoint x: 508, startPoint y: 268, endPoint x: 626, endPoint y: 279, distance: 119.1
click at [626, 279] on div at bounding box center [669, 256] width 427 height 105
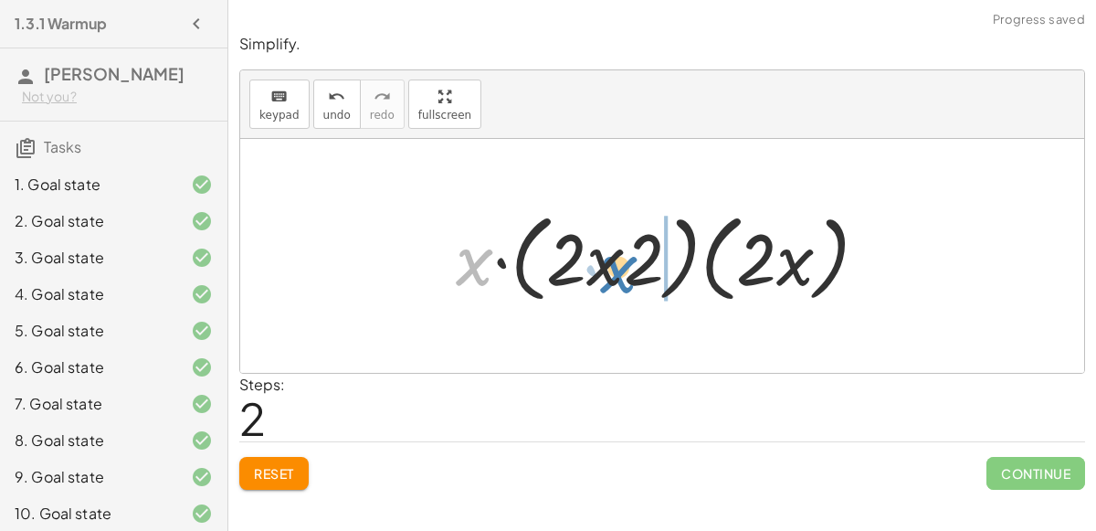
drag, startPoint x: 479, startPoint y: 267, endPoint x: 623, endPoint y: 273, distance: 144.4
click at [623, 273] on div at bounding box center [669, 256] width 445 height 105
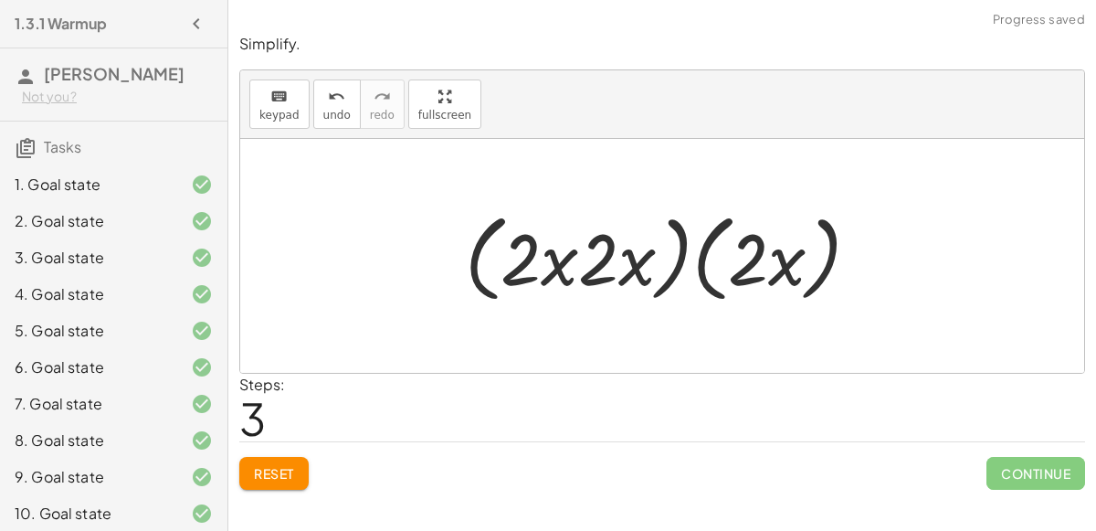
click at [583, 266] on div at bounding box center [669, 256] width 427 height 105
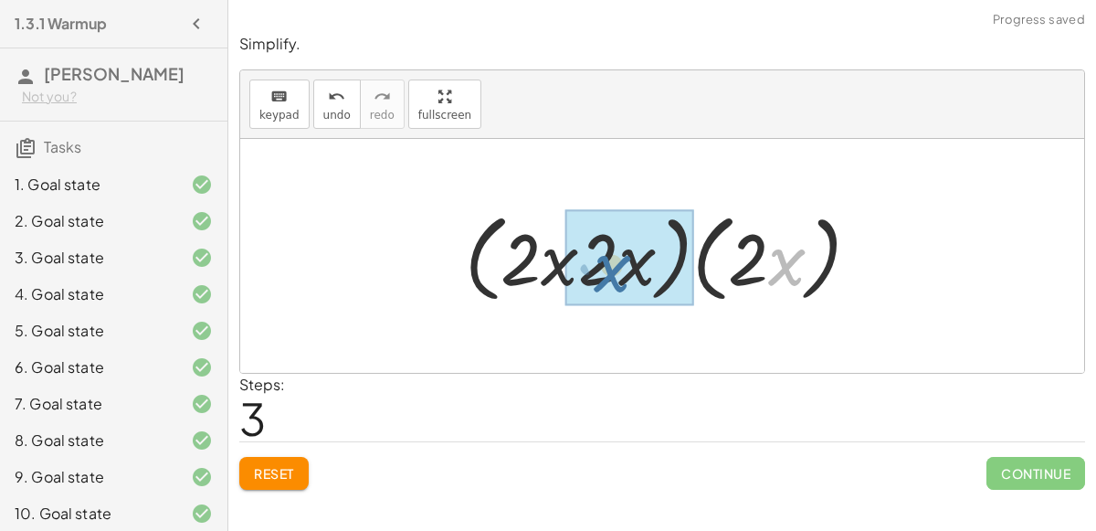
drag, startPoint x: 787, startPoint y: 266, endPoint x: 614, endPoint y: 270, distance: 173.6
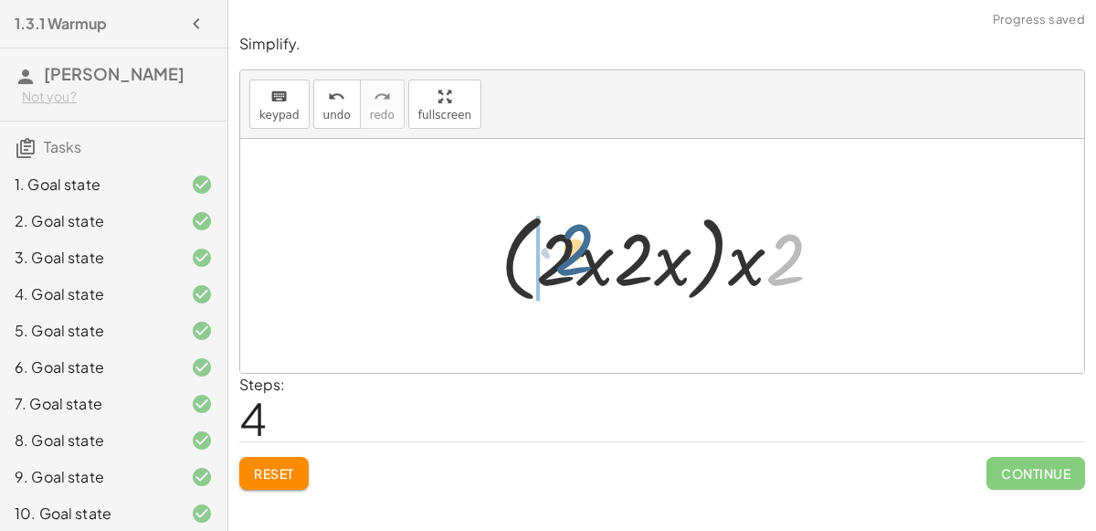
drag, startPoint x: 770, startPoint y: 271, endPoint x: 558, endPoint y: 261, distance: 212.1
click at [558, 261] on div at bounding box center [668, 256] width 355 height 105
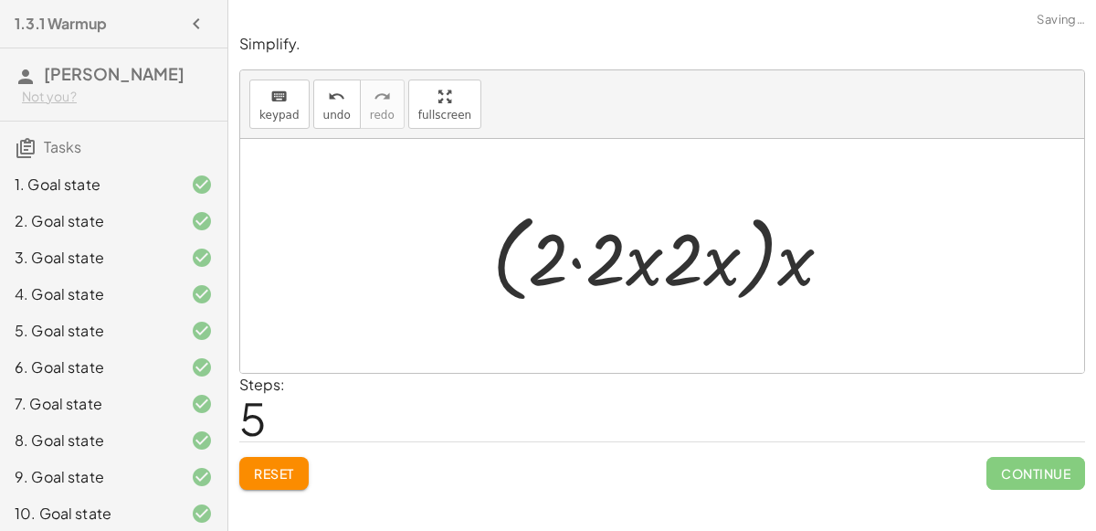
click at [572, 265] on div at bounding box center [669, 256] width 373 height 105
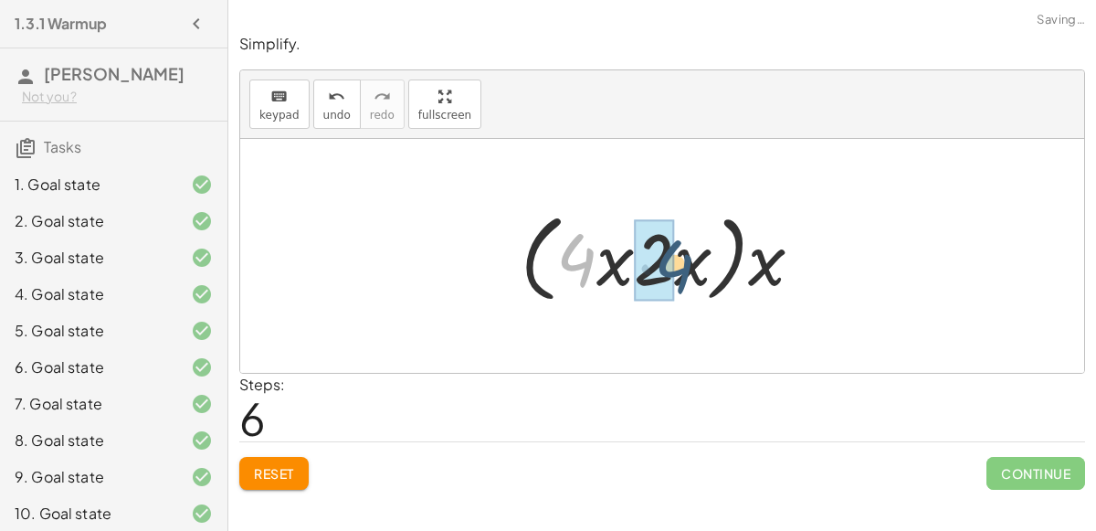
drag, startPoint x: 578, startPoint y: 267, endPoint x: 675, endPoint y: 272, distance: 97.0
click at [675, 272] on div at bounding box center [669, 256] width 316 height 105
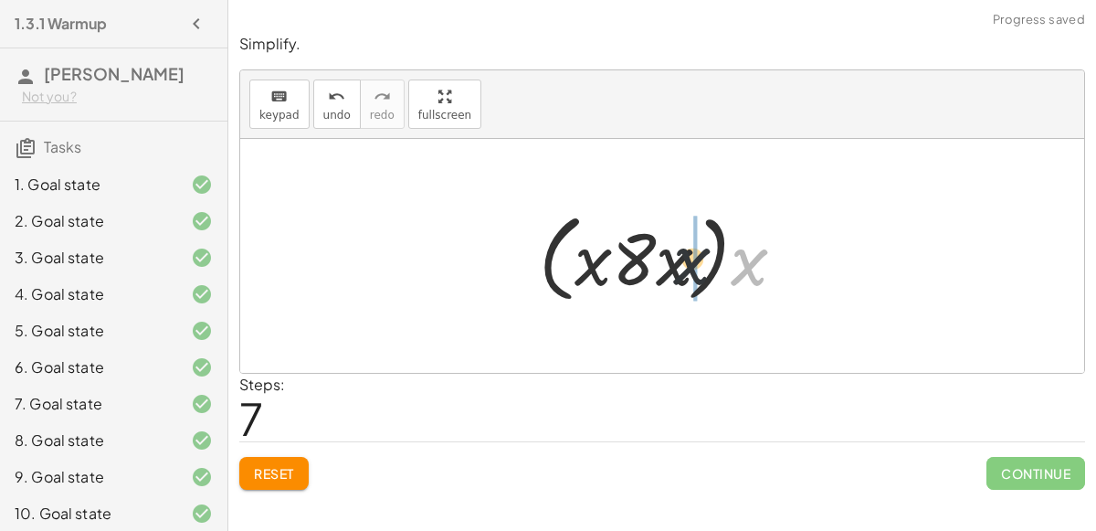
drag, startPoint x: 751, startPoint y: 268, endPoint x: 674, endPoint y: 267, distance: 76.7
click at [674, 267] on div at bounding box center [669, 256] width 279 height 105
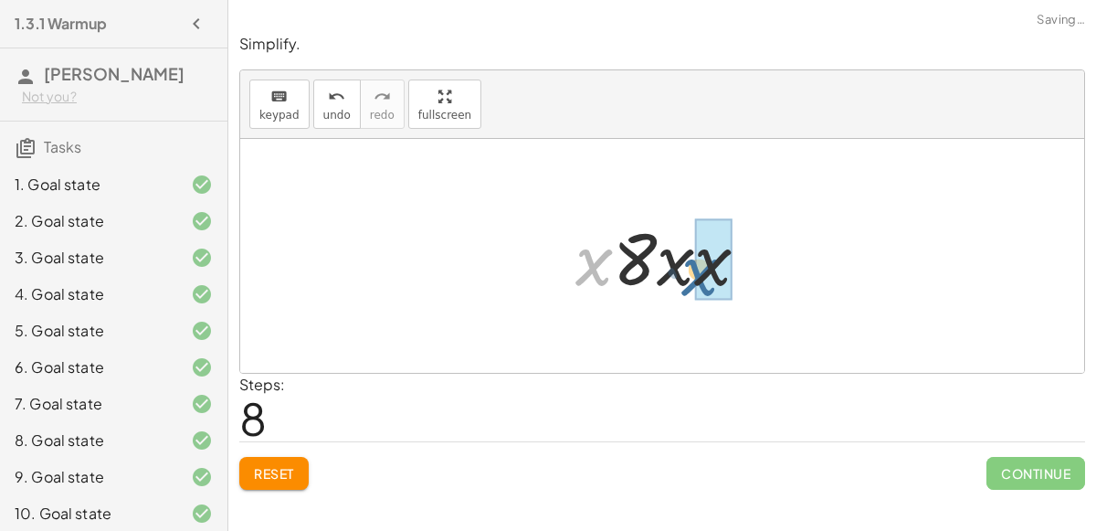
drag, startPoint x: 598, startPoint y: 266, endPoint x: 699, endPoint y: 276, distance: 101.0
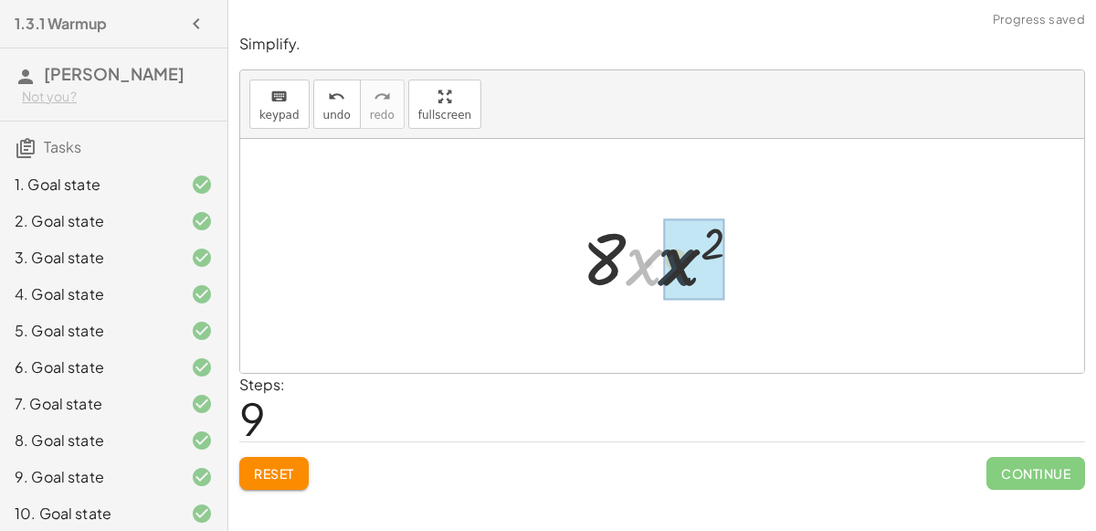
drag, startPoint x: 644, startPoint y: 266, endPoint x: 676, endPoint y: 266, distance: 32.0
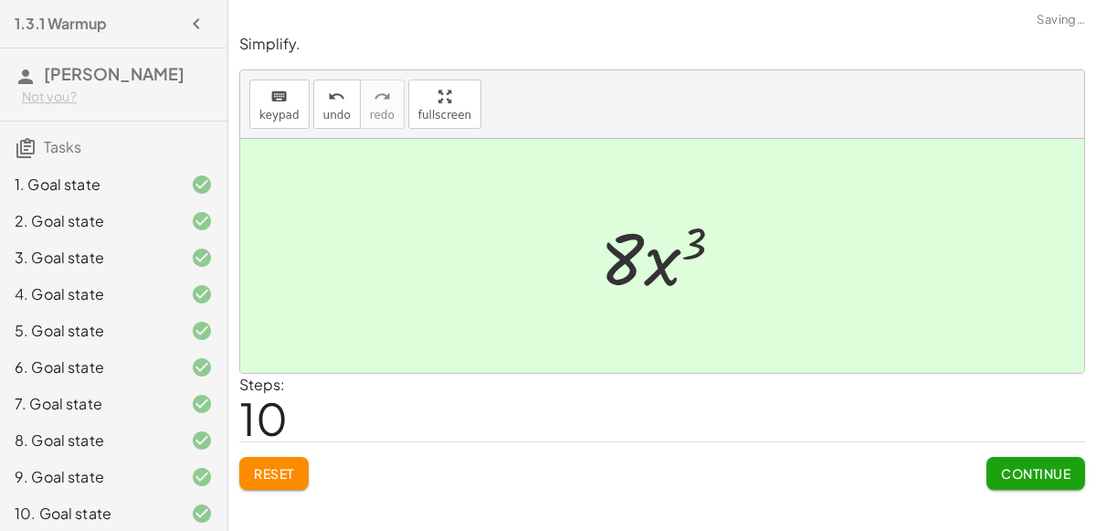
click at [1005, 458] on button "Continue" at bounding box center [1035, 473] width 99 height 33
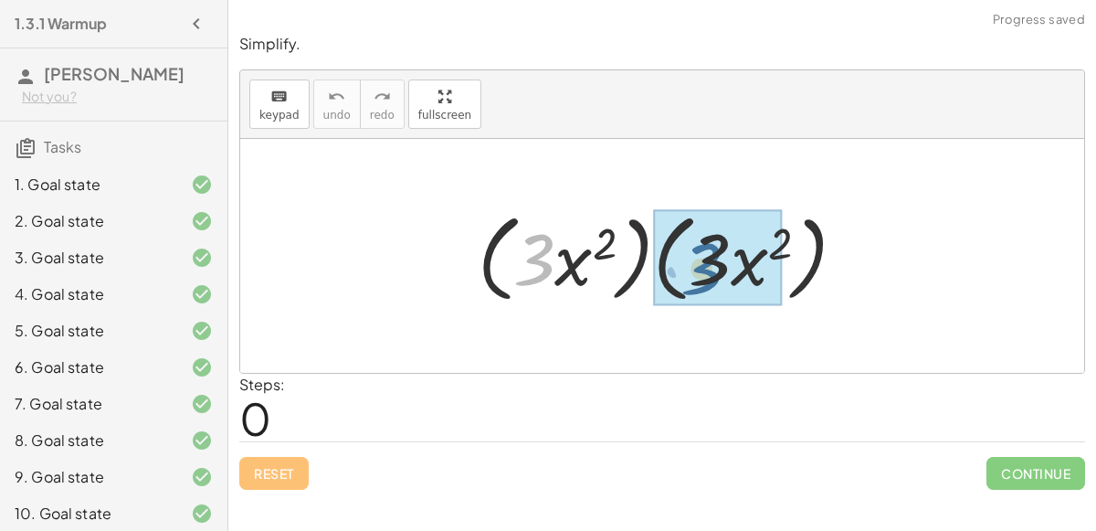
drag, startPoint x: 537, startPoint y: 268, endPoint x: 707, endPoint y: 278, distance: 170.1
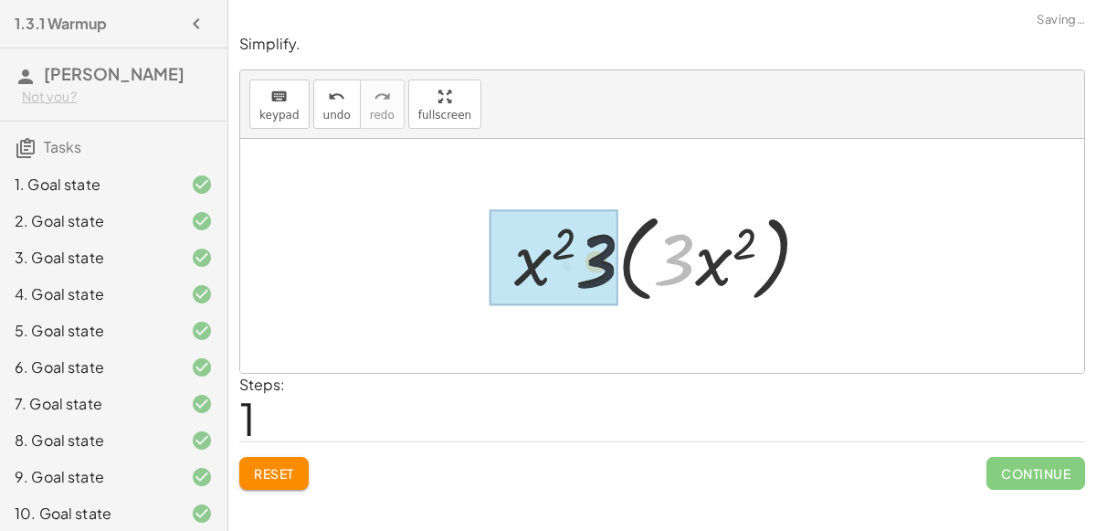
drag, startPoint x: 672, startPoint y: 264, endPoint x: 578, endPoint y: 264, distance: 94.1
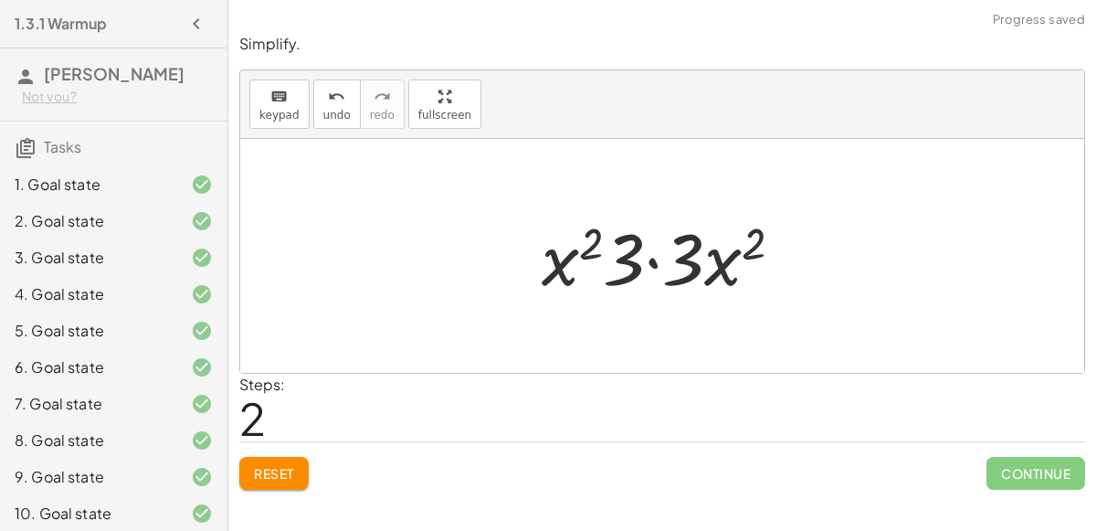
click at [653, 259] on div at bounding box center [669, 256] width 274 height 94
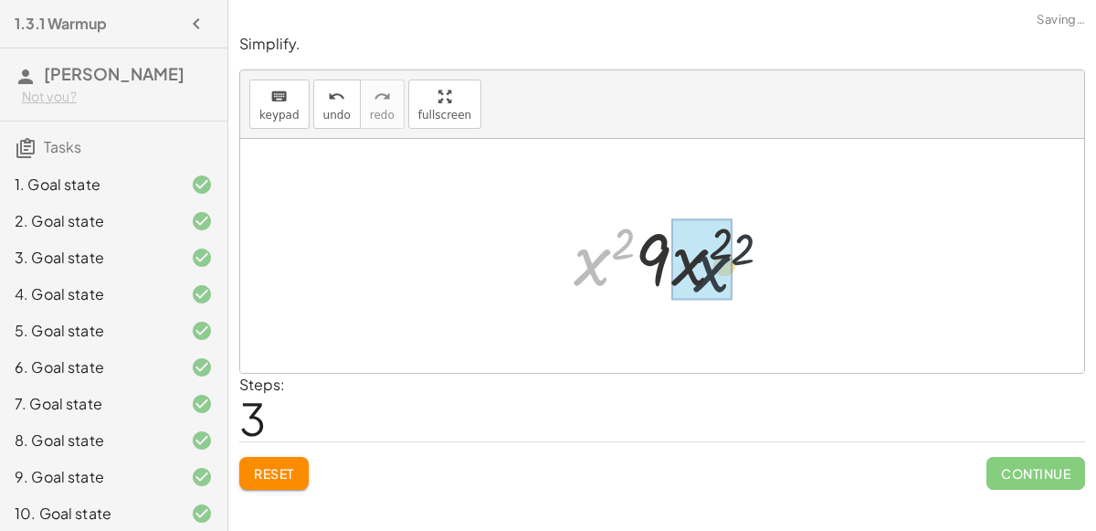
drag, startPoint x: 606, startPoint y: 265, endPoint x: 730, endPoint y: 272, distance: 123.5
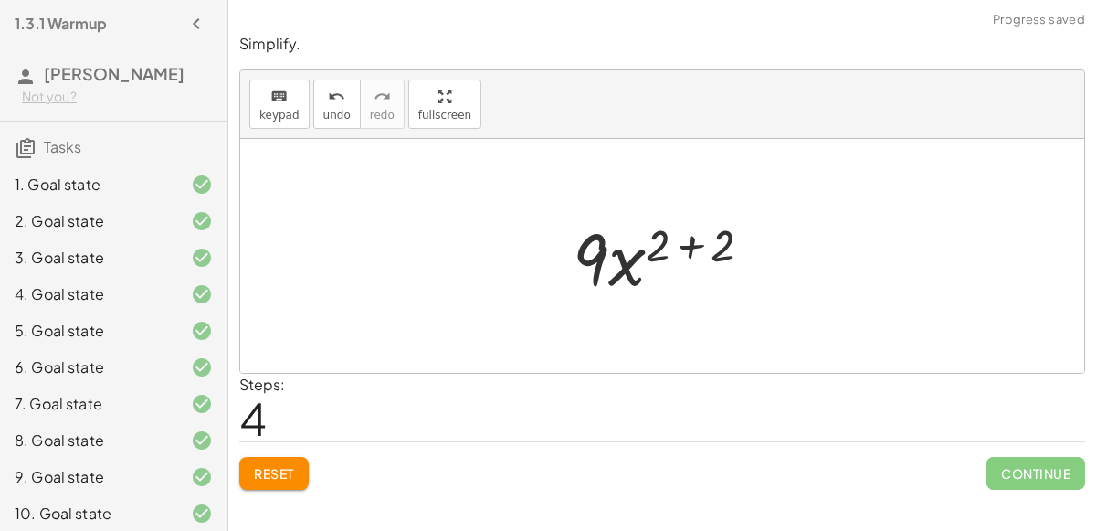
click at [684, 245] on div at bounding box center [669, 256] width 213 height 94
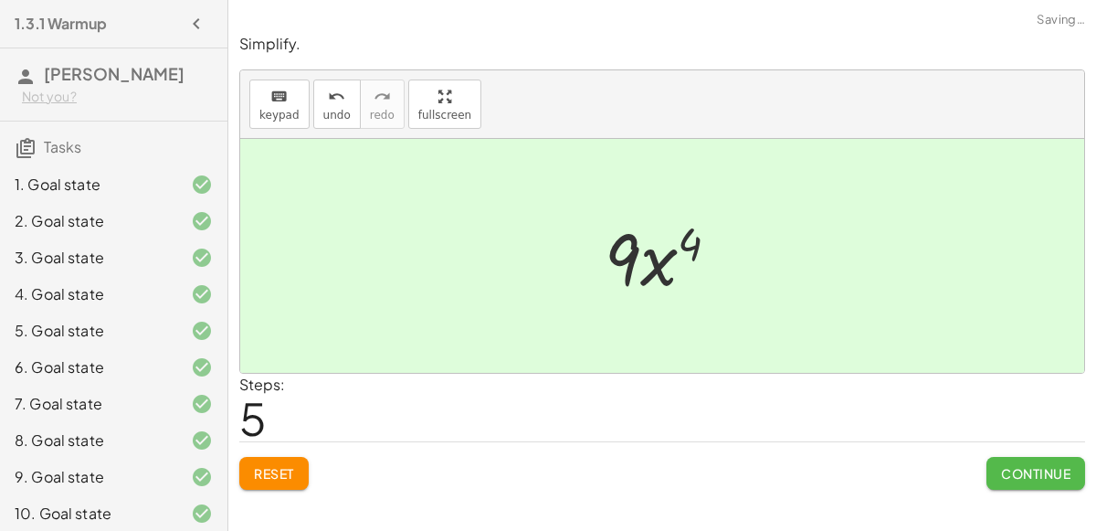
click at [993, 457] on button "Continue" at bounding box center [1035, 473] width 99 height 33
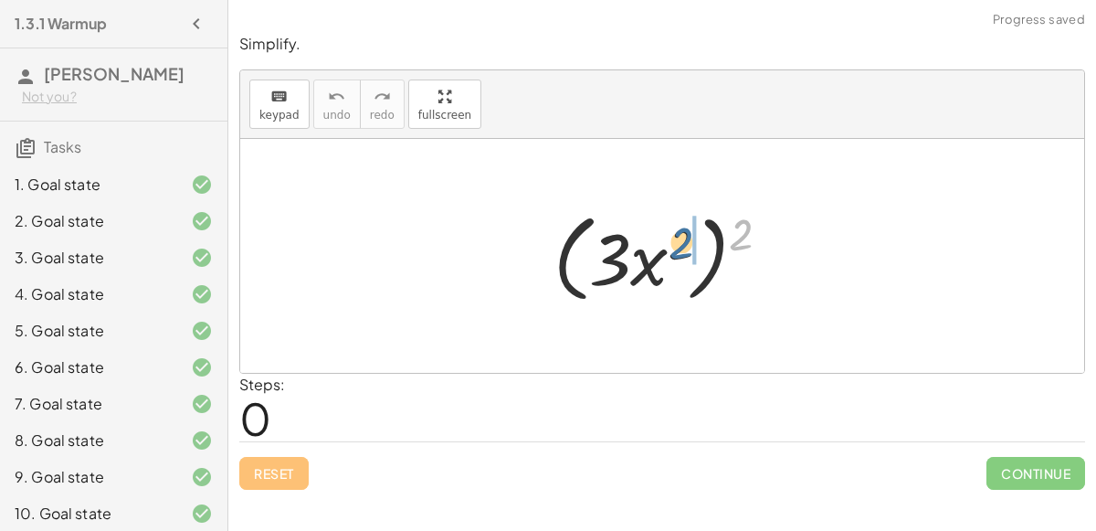
drag, startPoint x: 746, startPoint y: 237, endPoint x: 683, endPoint y: 247, distance: 63.8
click at [683, 247] on div at bounding box center [669, 256] width 250 height 105
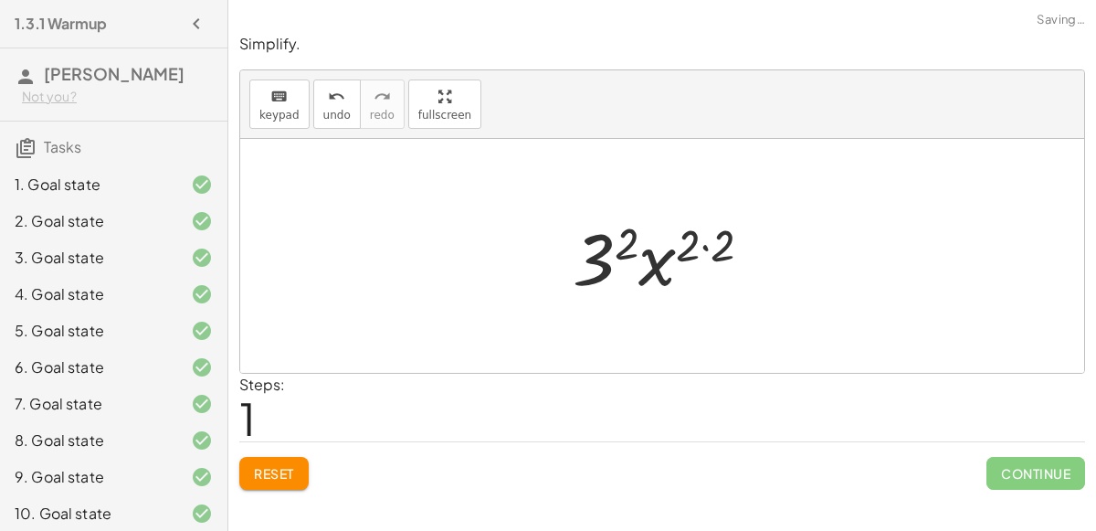
click at [701, 245] on div at bounding box center [669, 256] width 212 height 94
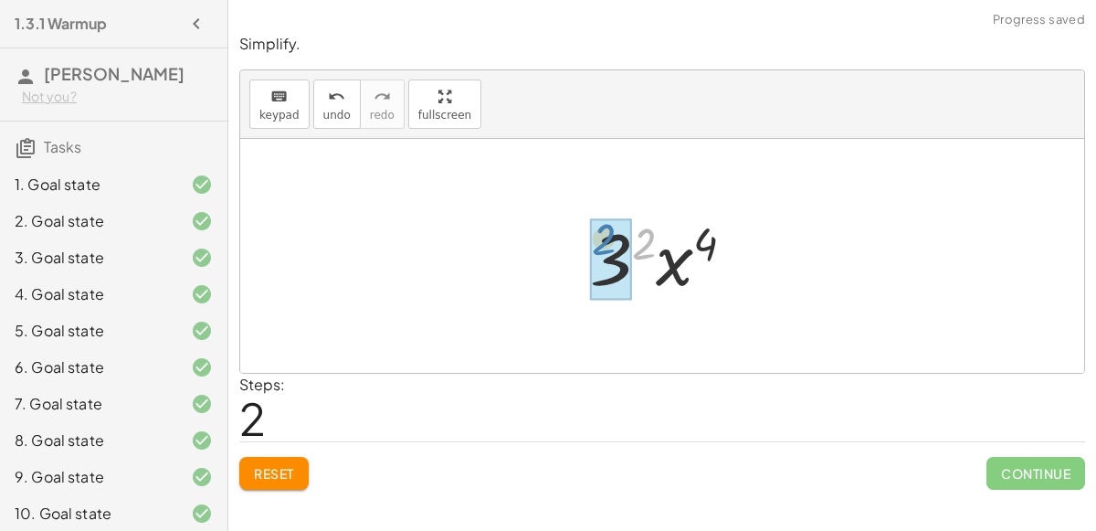
drag, startPoint x: 647, startPoint y: 240, endPoint x: 606, endPoint y: 237, distance: 40.3
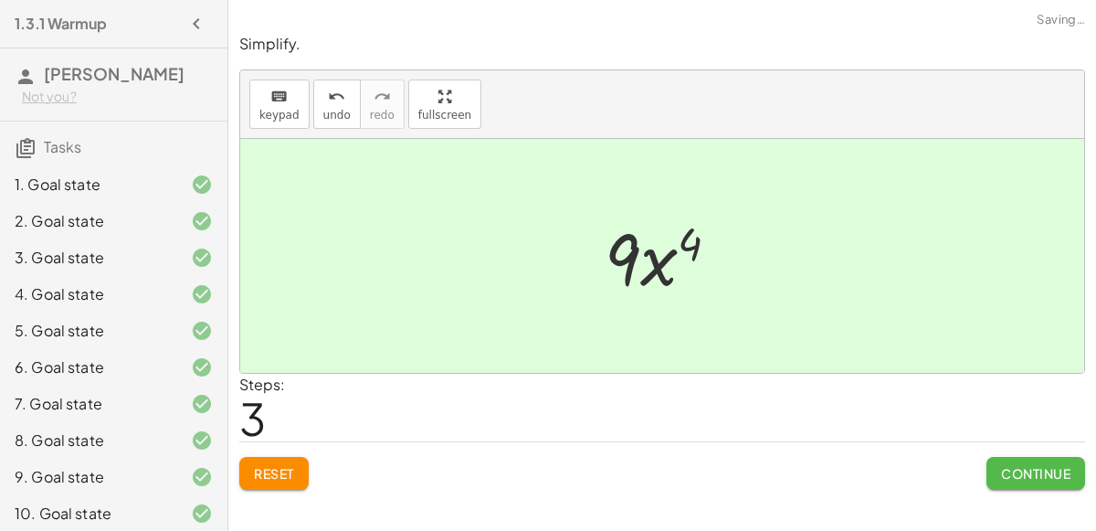
click at [1013, 480] on button "Continue" at bounding box center [1035, 473] width 99 height 33
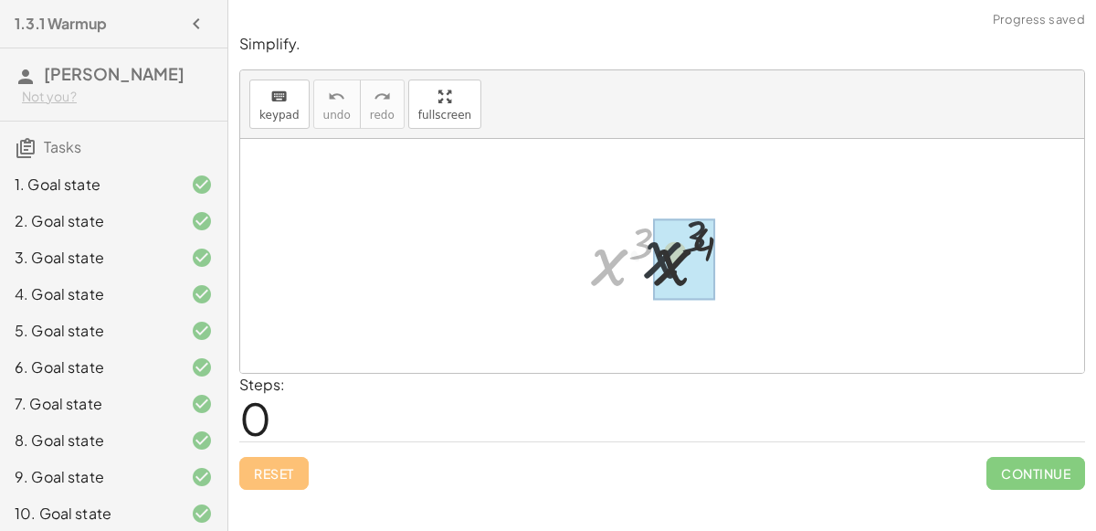
drag, startPoint x: 626, startPoint y: 247, endPoint x: 692, endPoint y: 238, distance: 67.2
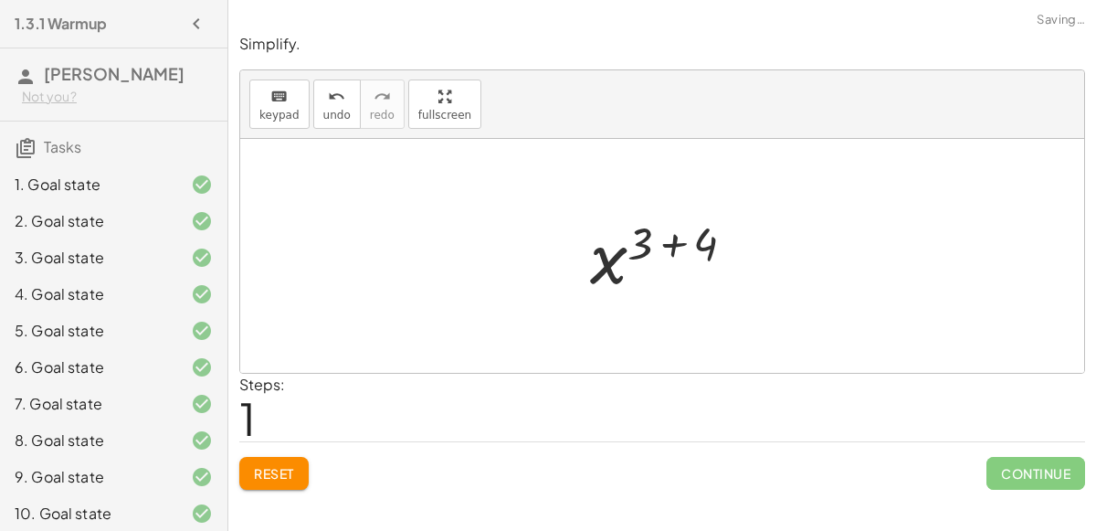
click at [663, 258] on div at bounding box center [670, 256] width 178 height 90
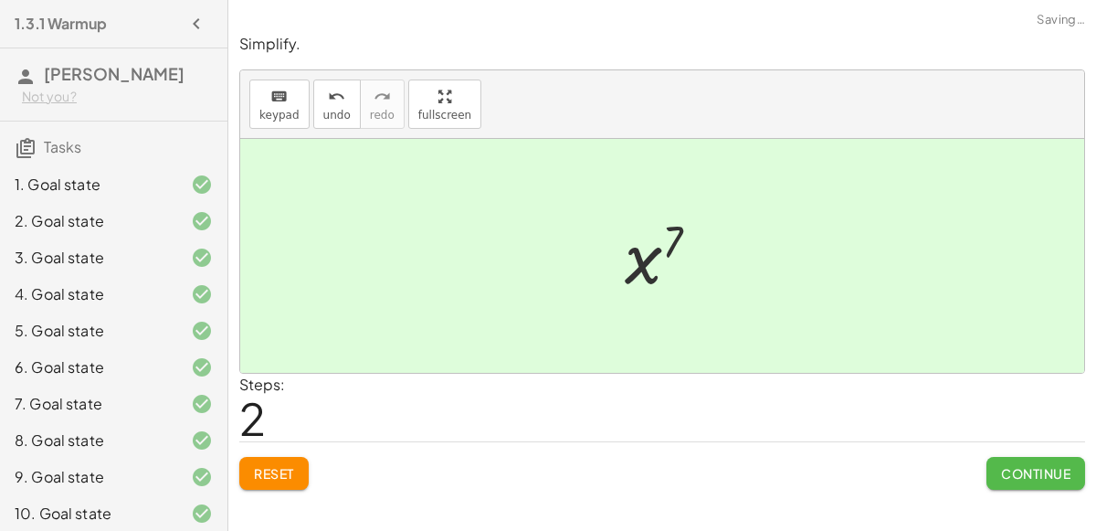
click at [1002, 478] on span "Continue" at bounding box center [1035, 473] width 69 height 16
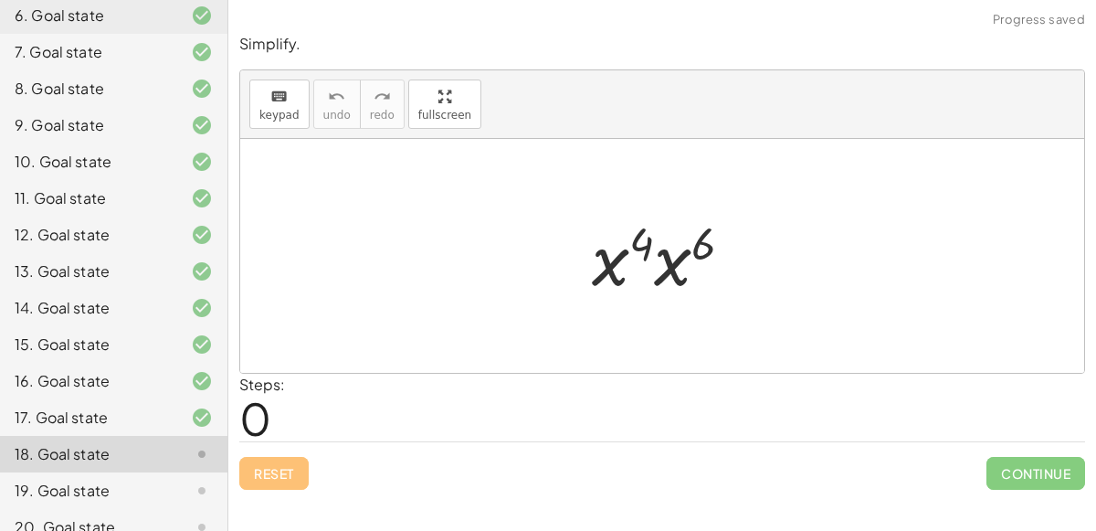
scroll to position [408, 0]
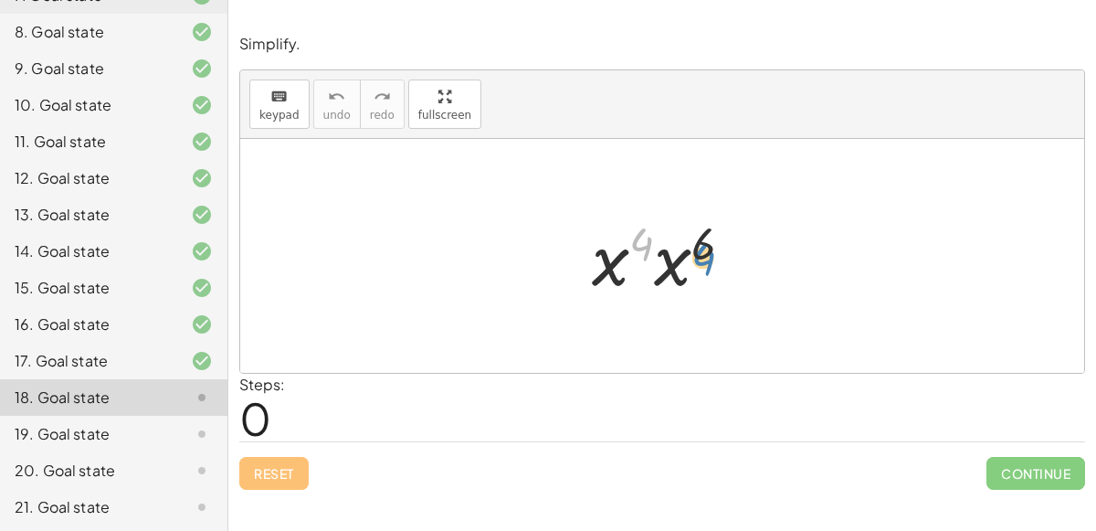
drag, startPoint x: 636, startPoint y: 250, endPoint x: 695, endPoint y: 268, distance: 61.8
click at [695, 268] on div at bounding box center [670, 256] width 174 height 94
drag, startPoint x: 700, startPoint y: 250, endPoint x: 628, endPoint y: 248, distance: 72.2
click at [628, 248] on div at bounding box center [670, 256] width 174 height 94
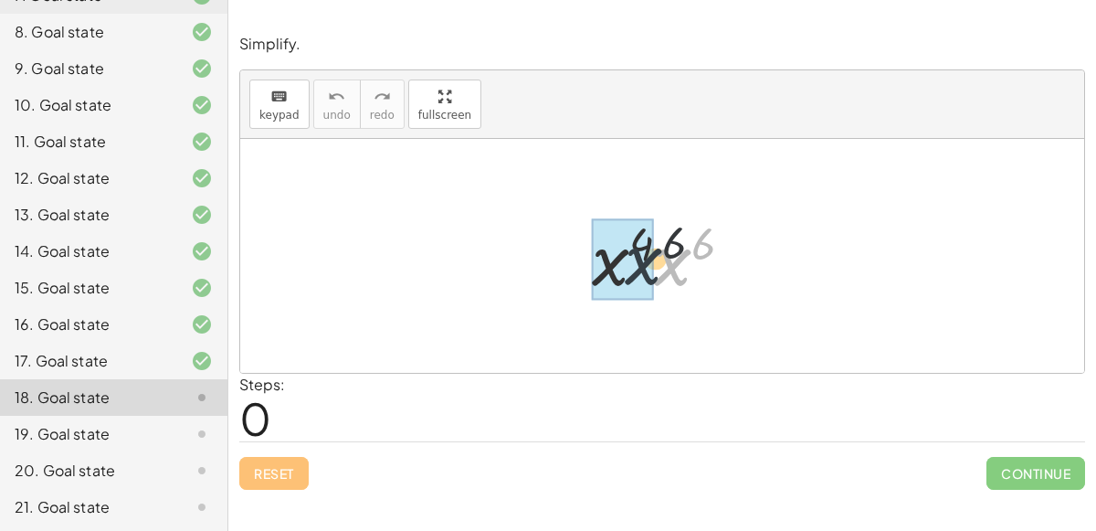
drag, startPoint x: 675, startPoint y: 271, endPoint x: 626, endPoint y: 271, distance: 48.4
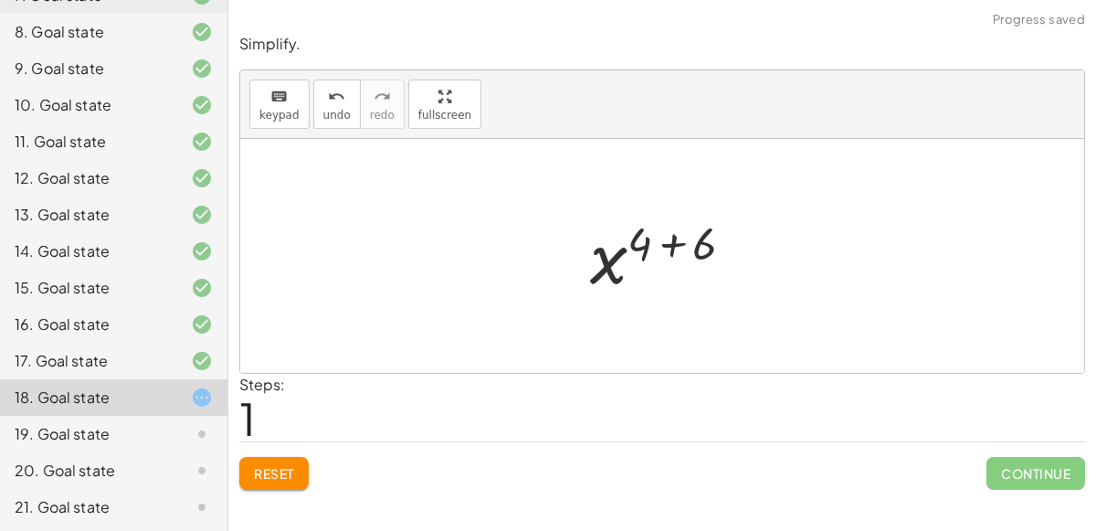
click at [680, 245] on div at bounding box center [669, 256] width 177 height 90
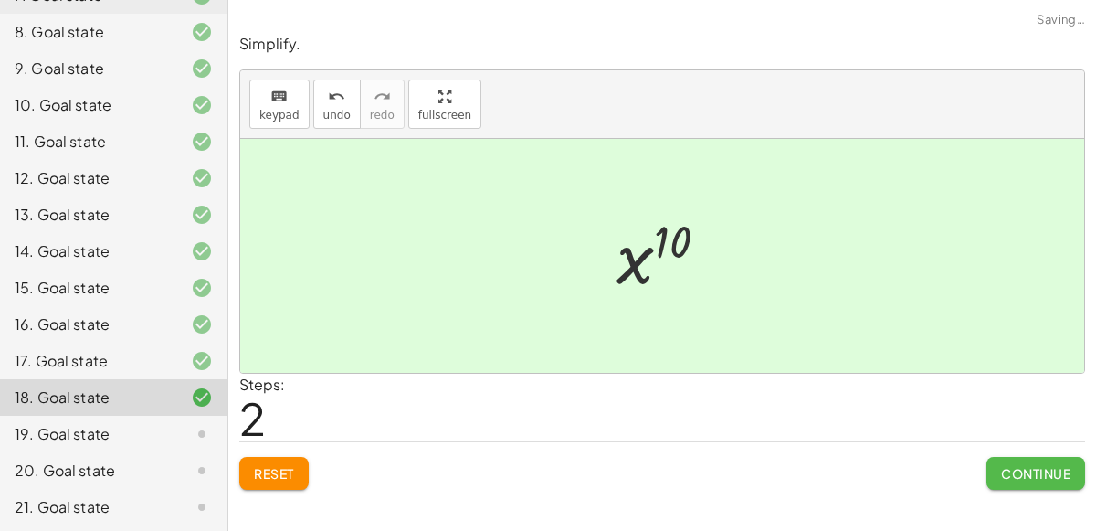
click at [1047, 465] on span "Continue" at bounding box center [1035, 473] width 69 height 16
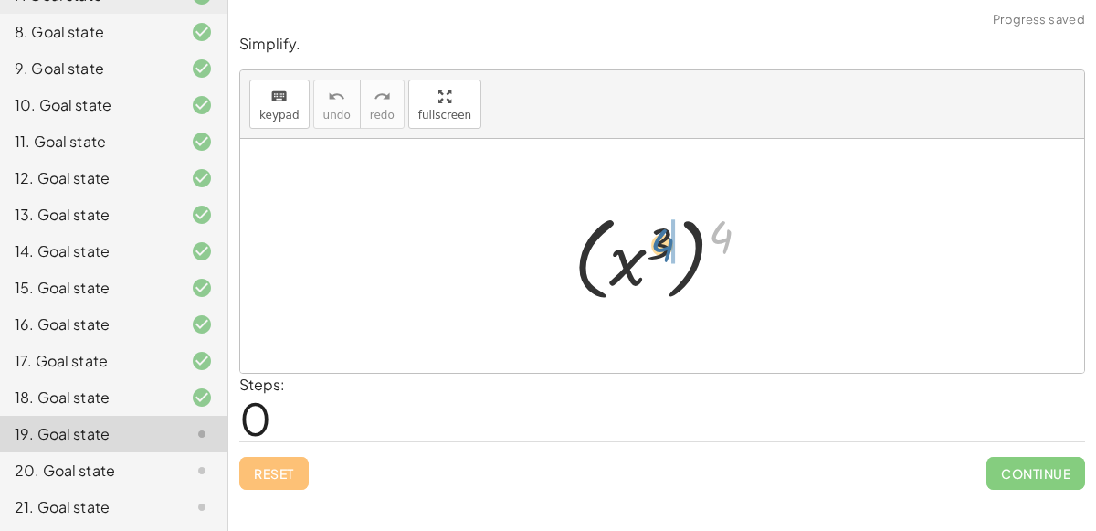
drag, startPoint x: 719, startPoint y: 235, endPoint x: 657, endPoint y: 244, distance: 61.9
click at [657, 244] on div at bounding box center [668, 255] width 209 height 101
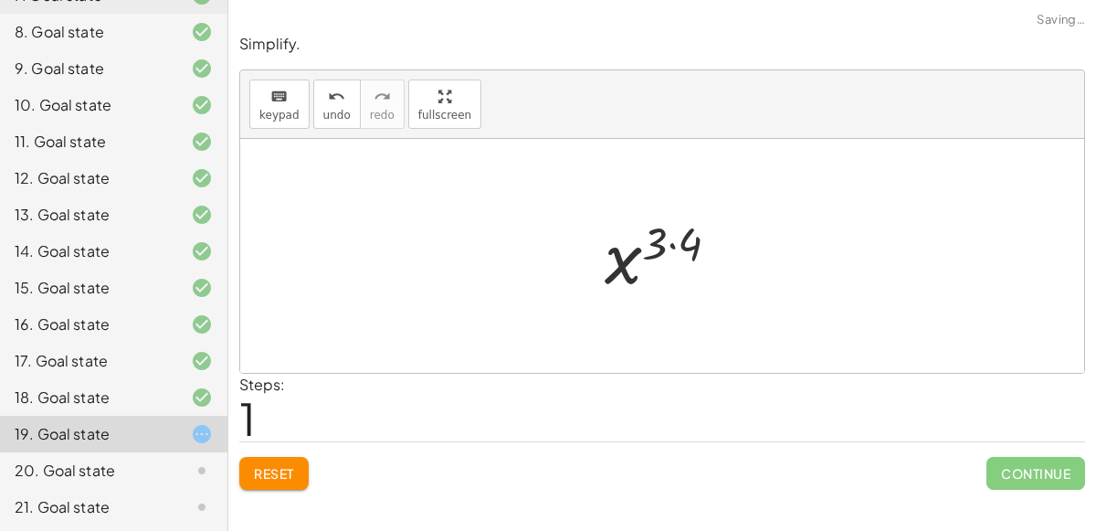
click at [661, 244] on div at bounding box center [668, 256] width 147 height 90
click at [671, 247] on div at bounding box center [668, 256] width 147 height 90
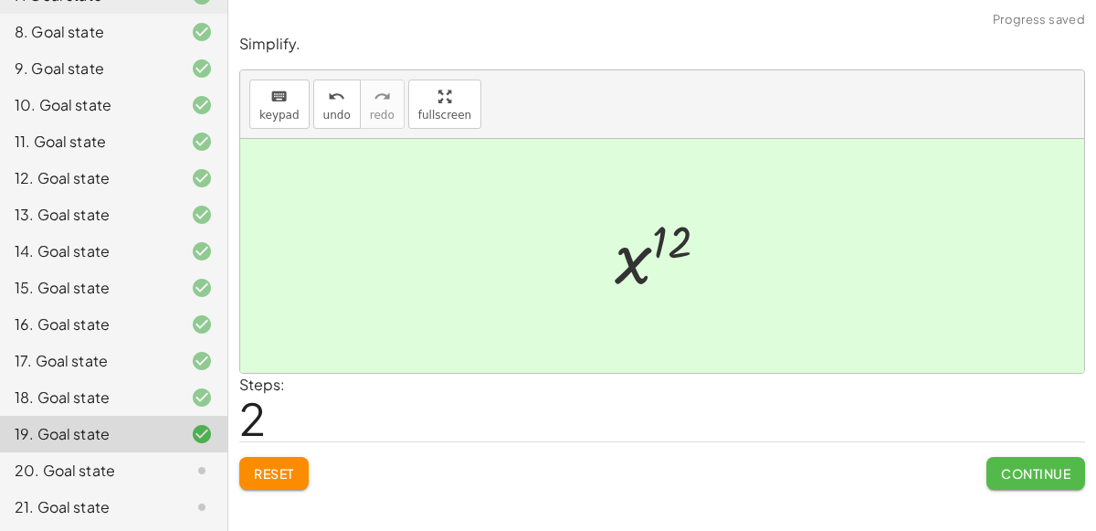
click at [1057, 457] on button "Continue" at bounding box center [1035, 473] width 99 height 33
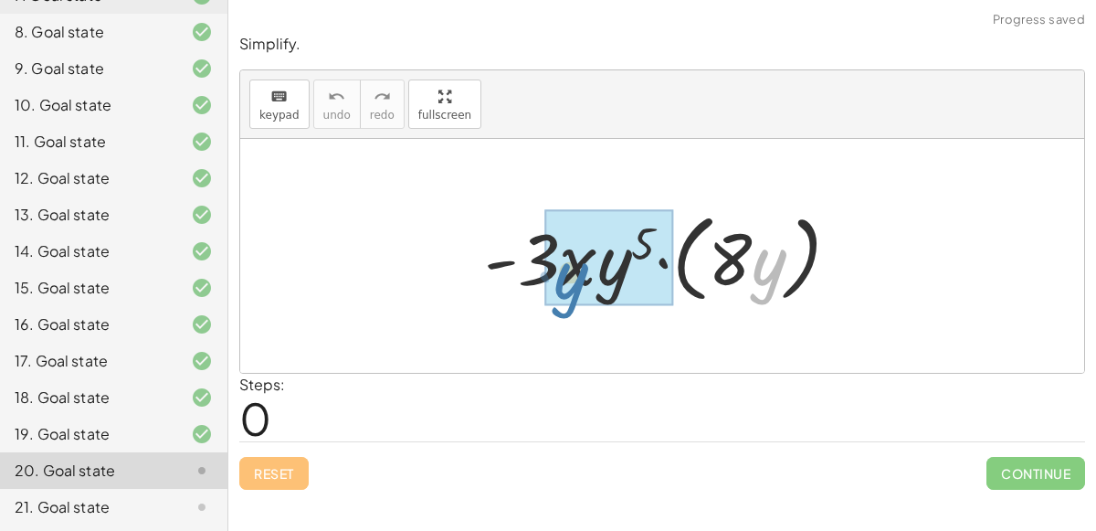
drag, startPoint x: 765, startPoint y: 269, endPoint x: 567, endPoint y: 282, distance: 198.6
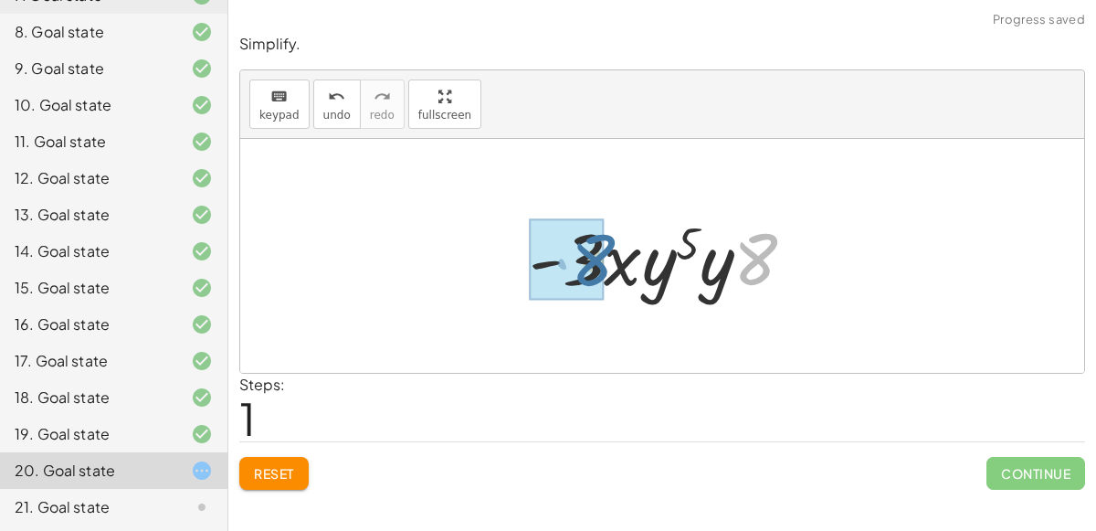
drag, startPoint x: 743, startPoint y: 264, endPoint x: 567, endPoint y: 265, distance: 176.2
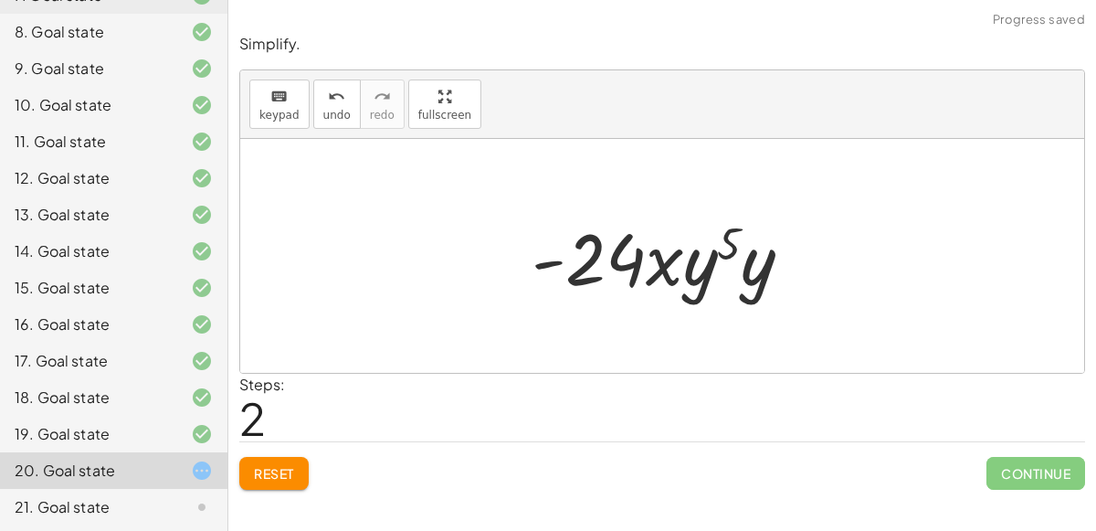
click at [594, 268] on div at bounding box center [669, 256] width 294 height 94
drag, startPoint x: 754, startPoint y: 275, endPoint x: 712, endPoint y: 275, distance: 42.0
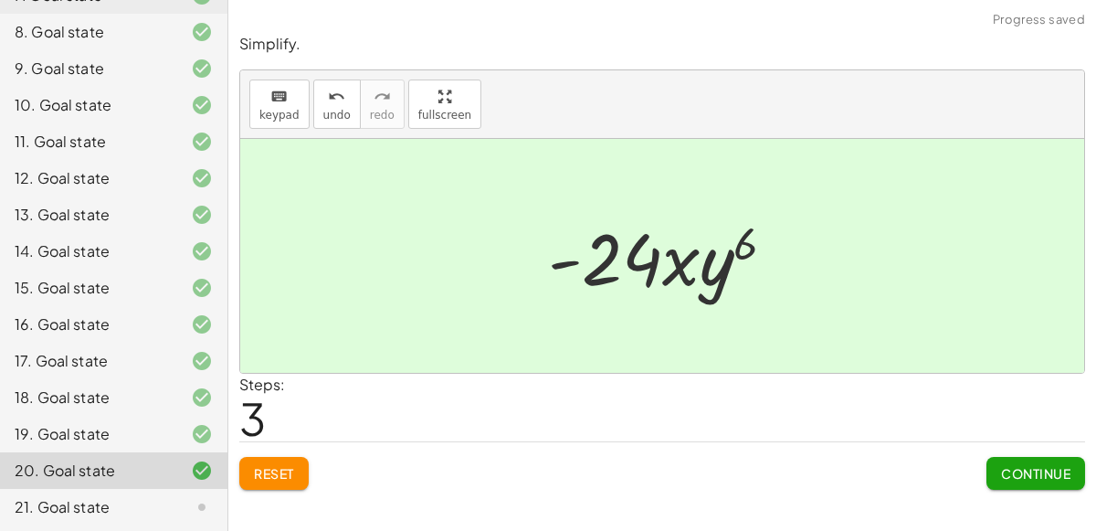
click at [1026, 471] on span "Continue" at bounding box center [1035, 473] width 69 height 16
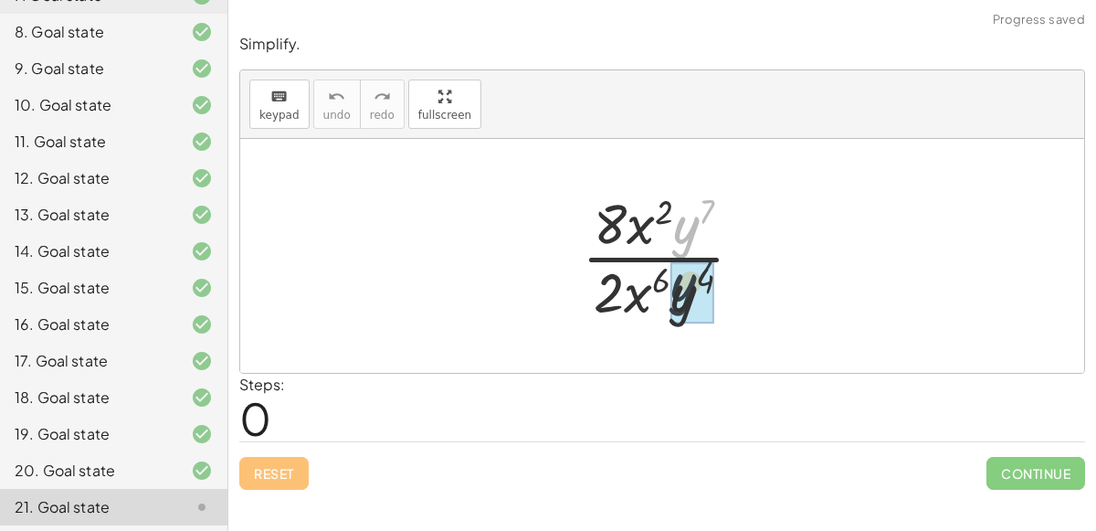
drag, startPoint x: 679, startPoint y: 237, endPoint x: 678, endPoint y: 317, distance: 79.5
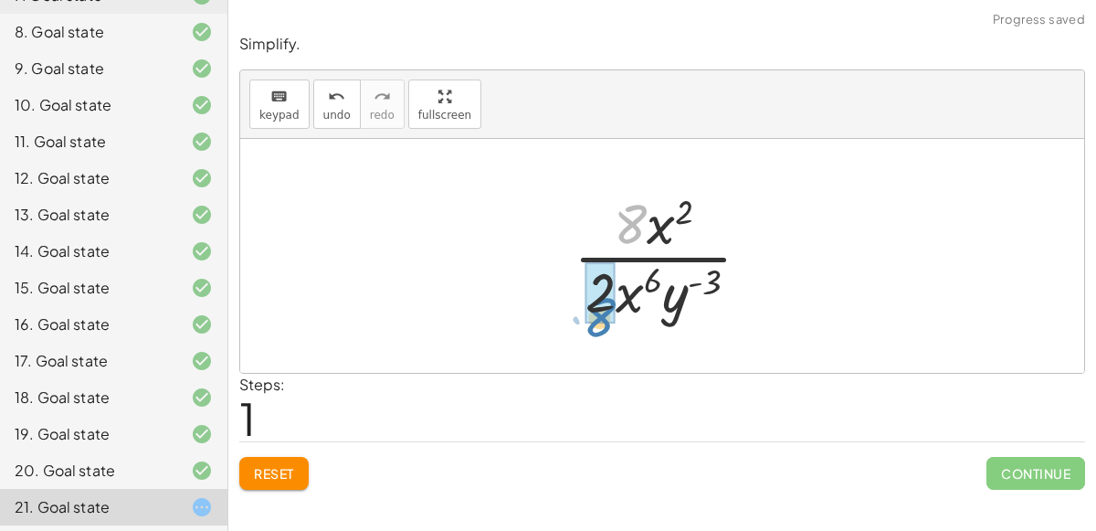
drag, startPoint x: 636, startPoint y: 219, endPoint x: 605, endPoint y: 310, distance: 95.6
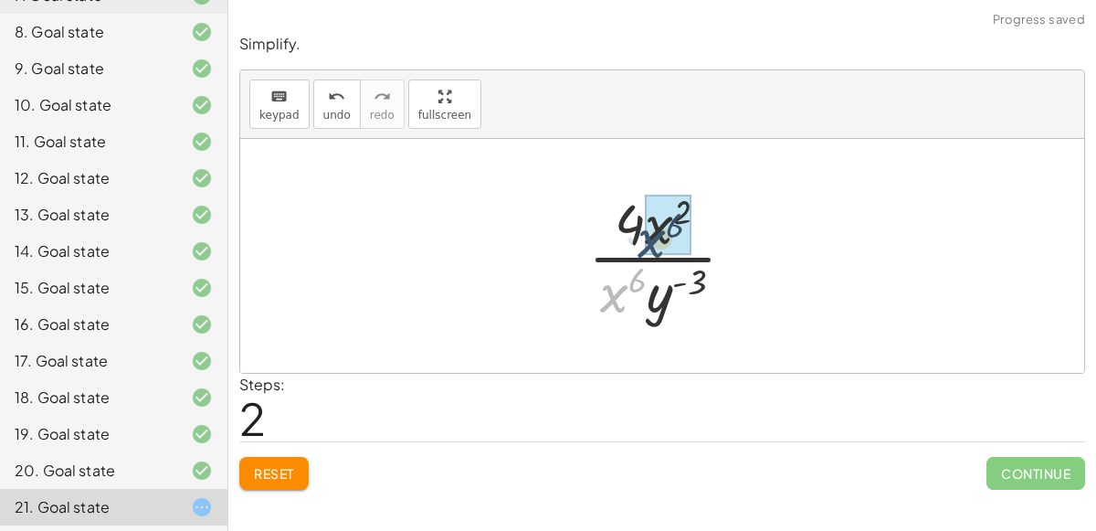
drag, startPoint x: 616, startPoint y: 291, endPoint x: 658, endPoint y: 229, distance: 75.0
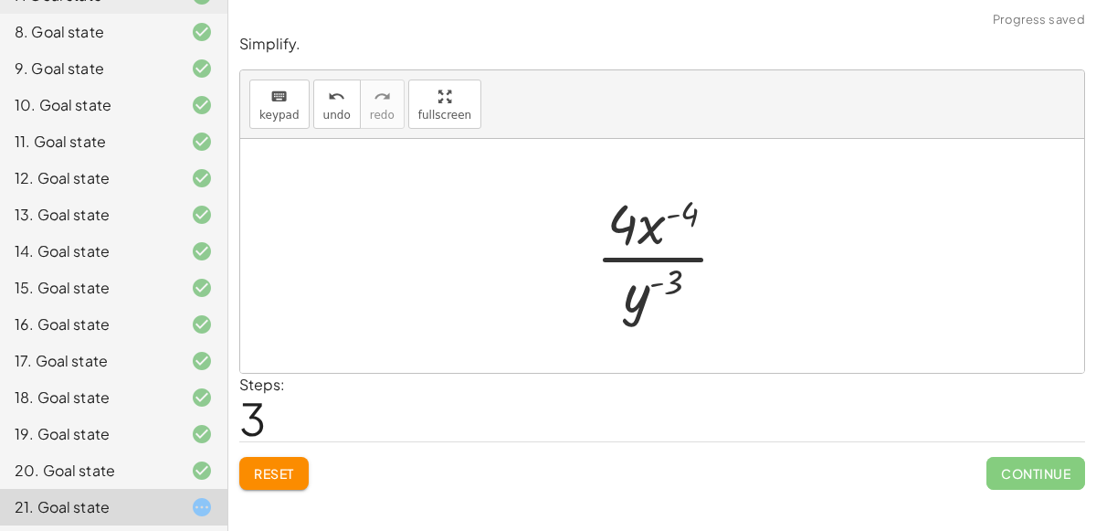
click at [674, 279] on div at bounding box center [668, 255] width 165 height 141
click at [648, 254] on div at bounding box center [668, 255] width 165 height 141
drag, startPoint x: 670, startPoint y: 288, endPoint x: 689, endPoint y: 212, distance: 78.0
click at [689, 212] on div at bounding box center [668, 255] width 165 height 141
drag, startPoint x: 644, startPoint y: 221, endPoint x: 650, endPoint y: 303, distance: 82.4
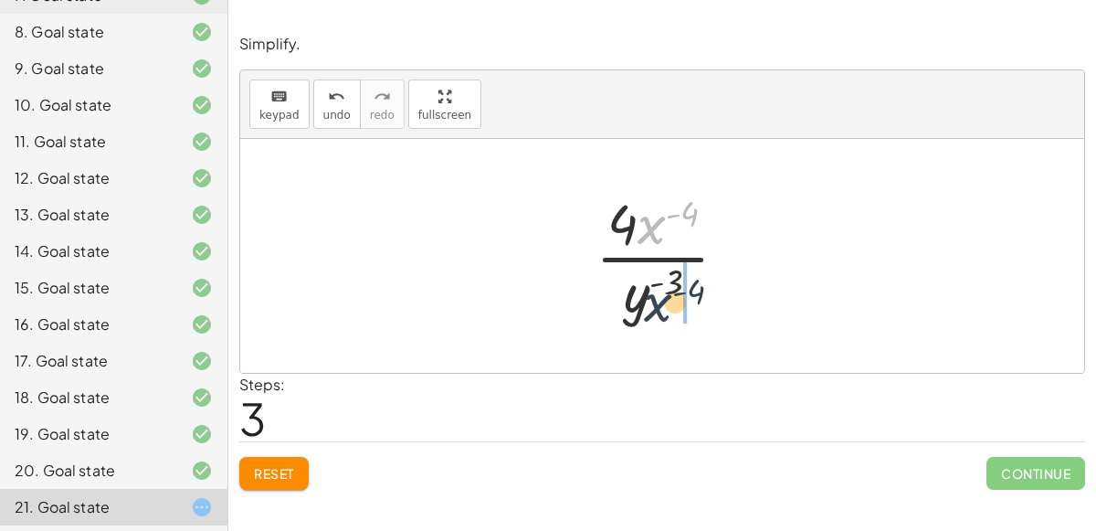
click at [650, 303] on div at bounding box center [668, 255] width 165 height 141
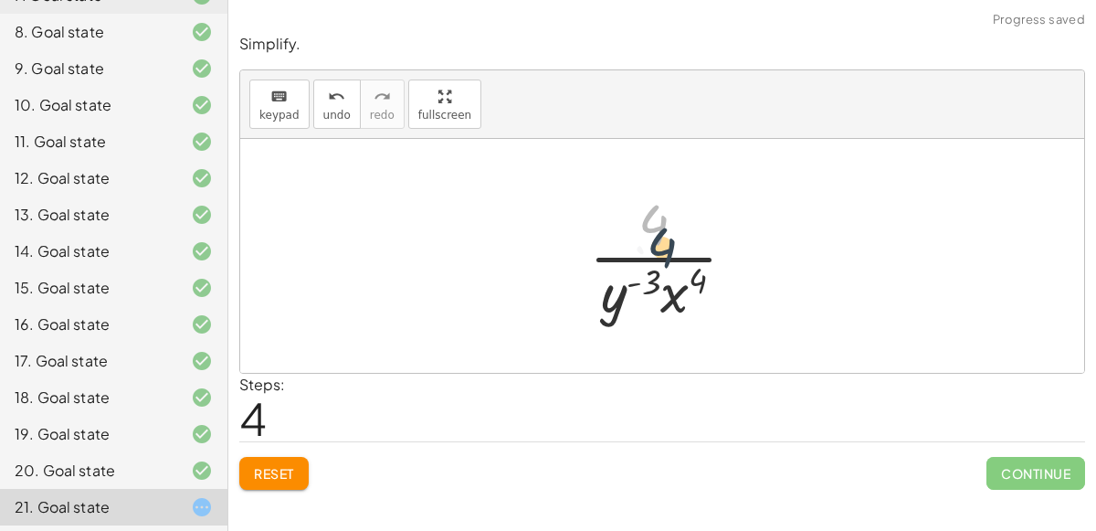
drag, startPoint x: 647, startPoint y: 216, endPoint x: 656, endPoint y: 245, distance: 30.6
click at [656, 245] on div at bounding box center [670, 255] width 180 height 141
click at [659, 279] on div at bounding box center [670, 255] width 180 height 141
click at [661, 285] on div at bounding box center [670, 255] width 180 height 141
click at [648, 253] on div at bounding box center [670, 255] width 180 height 141
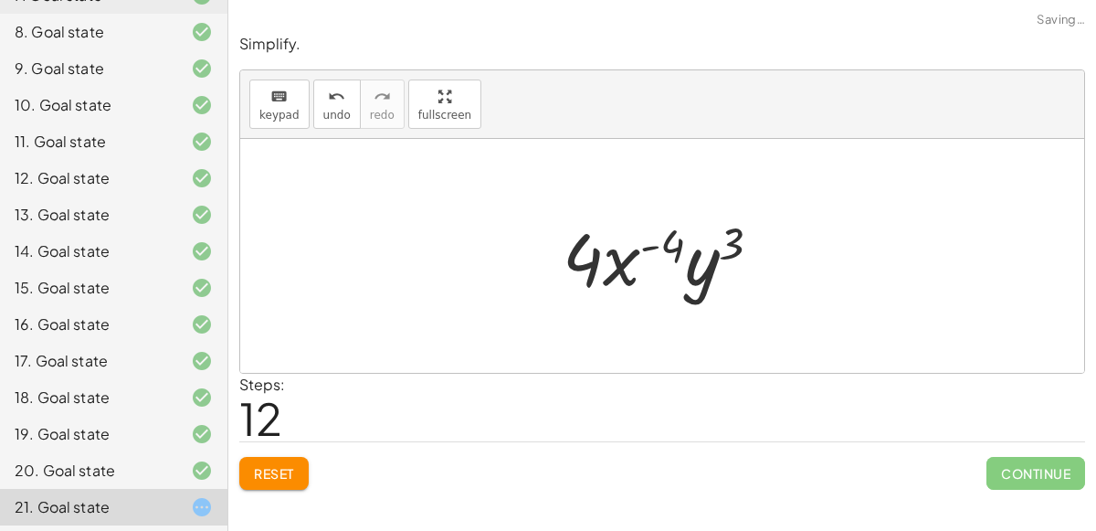
click at [283, 480] on button "Reset" at bounding box center [273, 473] width 69 height 33
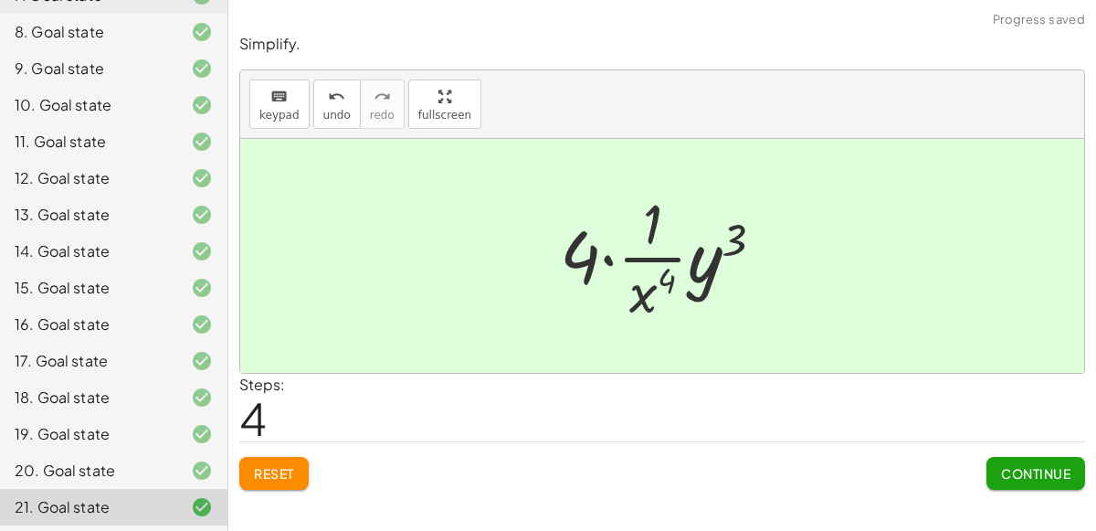
click at [1018, 471] on span "Continue" at bounding box center [1035, 473] width 69 height 16
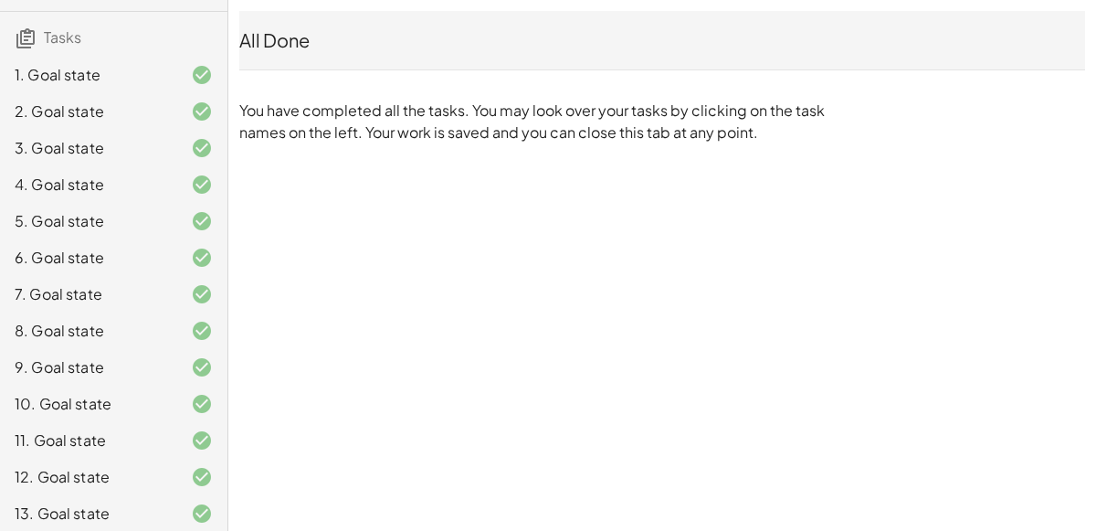
scroll to position [0, 0]
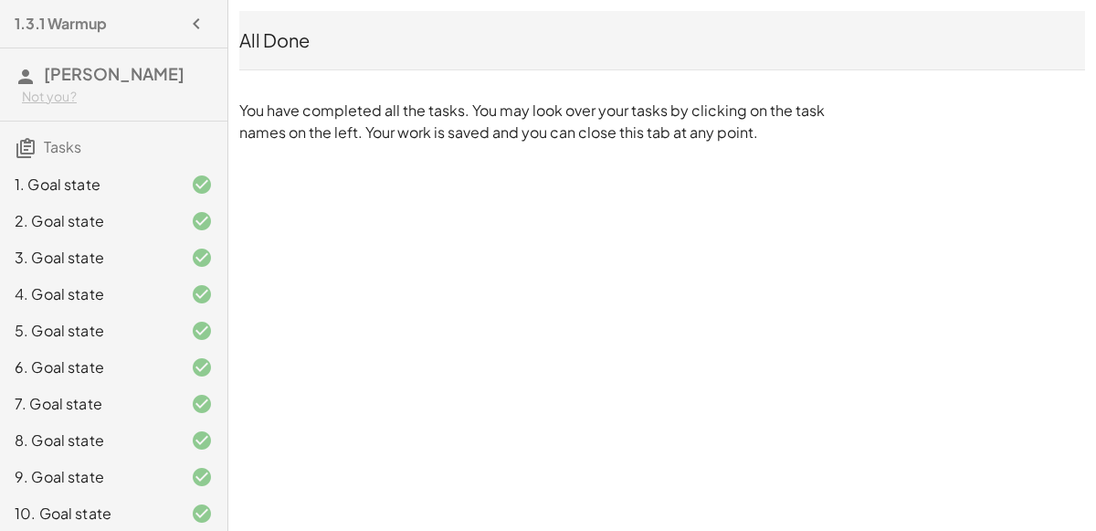
click at [99, 27] on h4 "1.3.1 Warmup" at bounding box center [61, 24] width 92 height 22
click at [193, 19] on icon "button" at bounding box center [196, 24] width 22 height 22
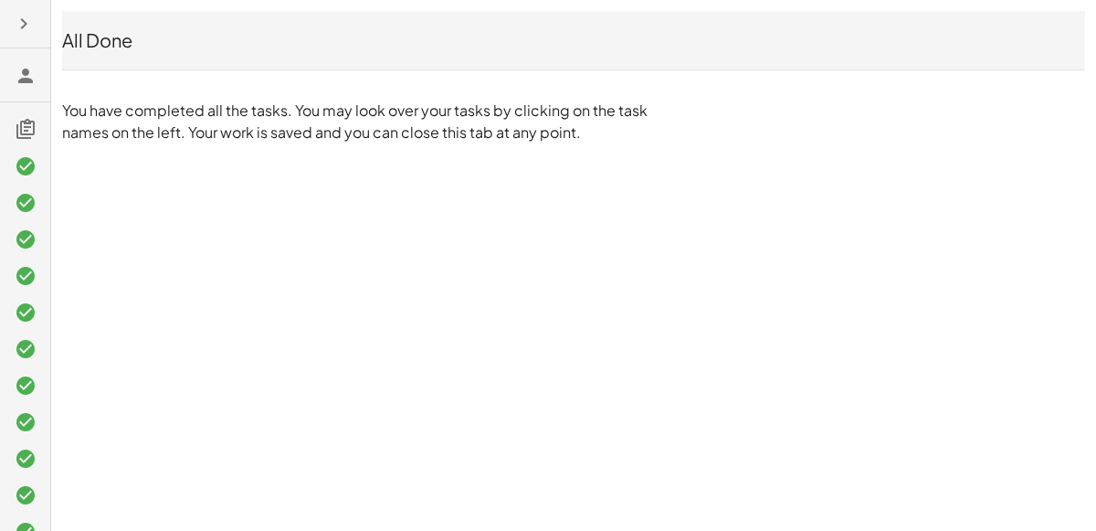
click at [25, 24] on icon "button" at bounding box center [24, 24] width 22 height 22
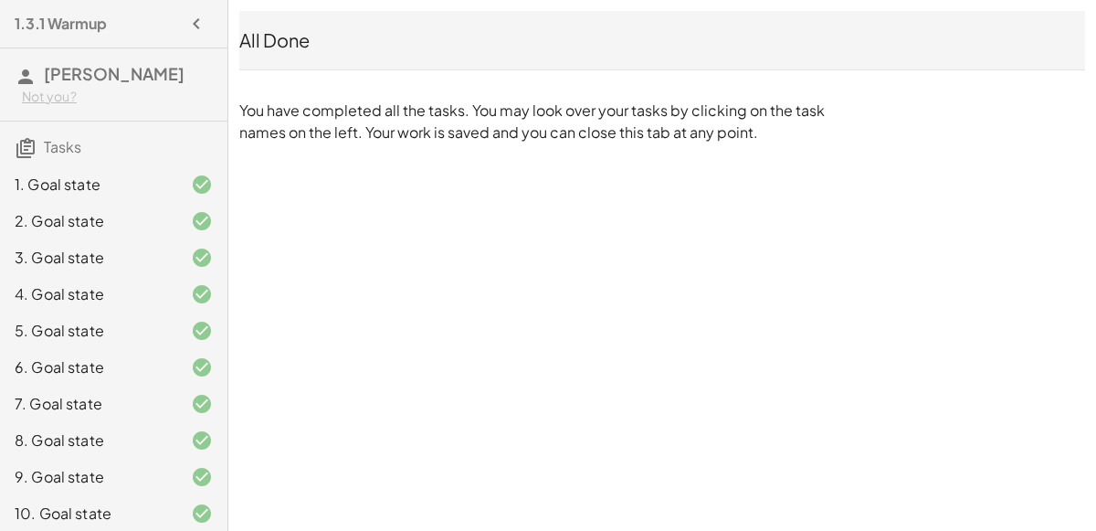
click at [37, 131] on h3 "Tasks" at bounding box center [113, 140] width 227 height 38
click at [27, 140] on icon at bounding box center [26, 148] width 22 height 22
